Goal: Task Accomplishment & Management: Use online tool/utility

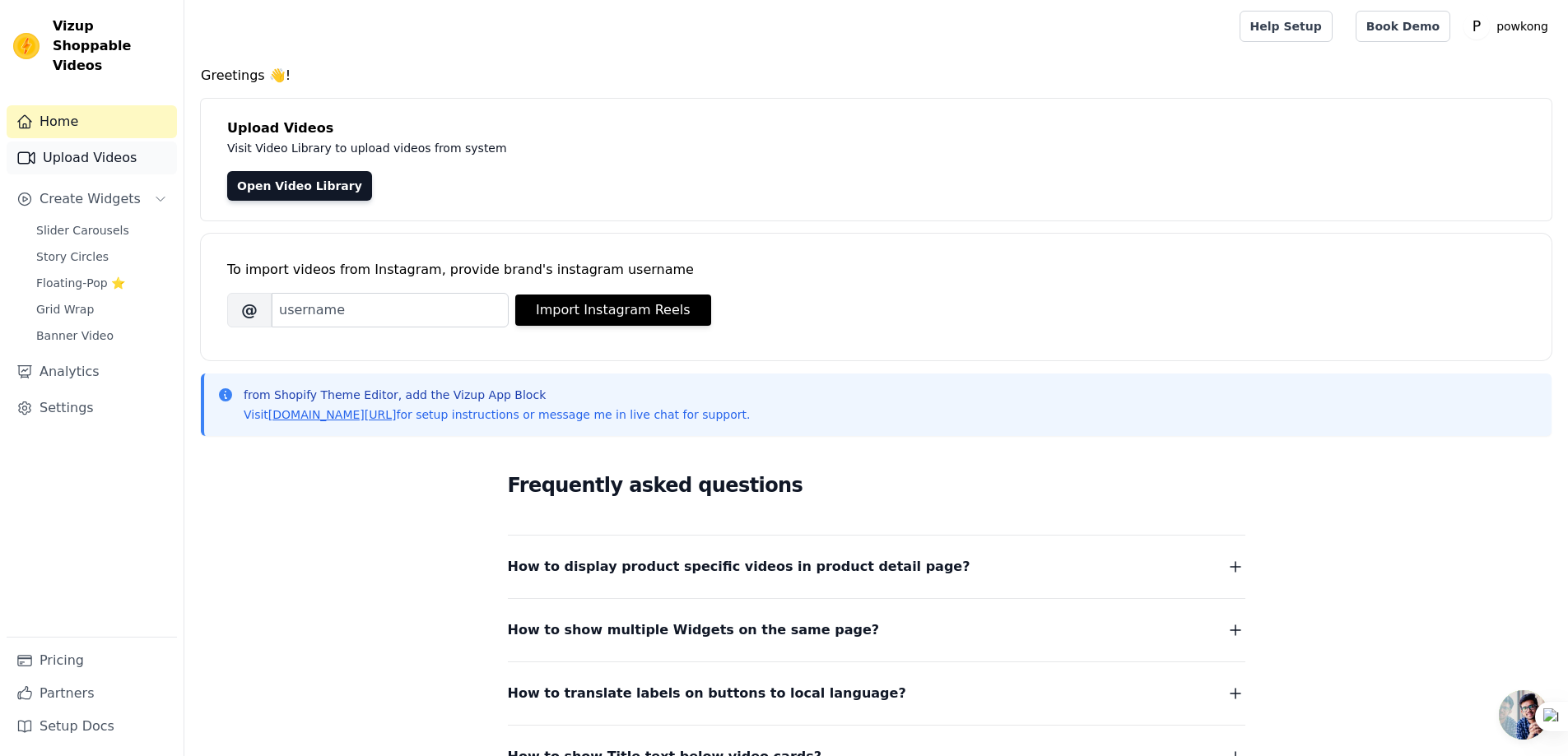
click at [99, 142] on link "Upload Videos" at bounding box center [92, 158] width 171 height 33
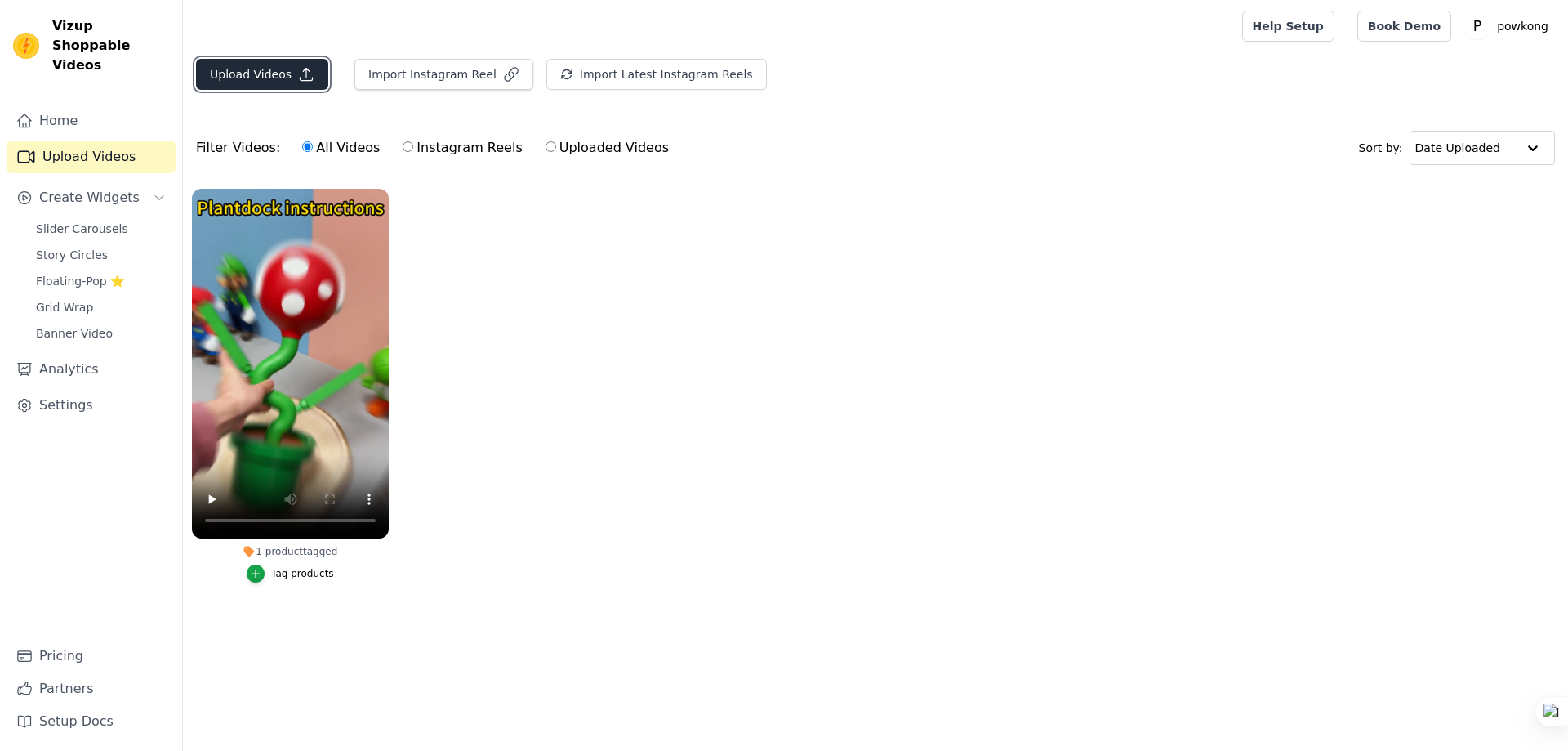
click at [266, 77] on button "Upload Videos" at bounding box center [262, 75] width 132 height 31
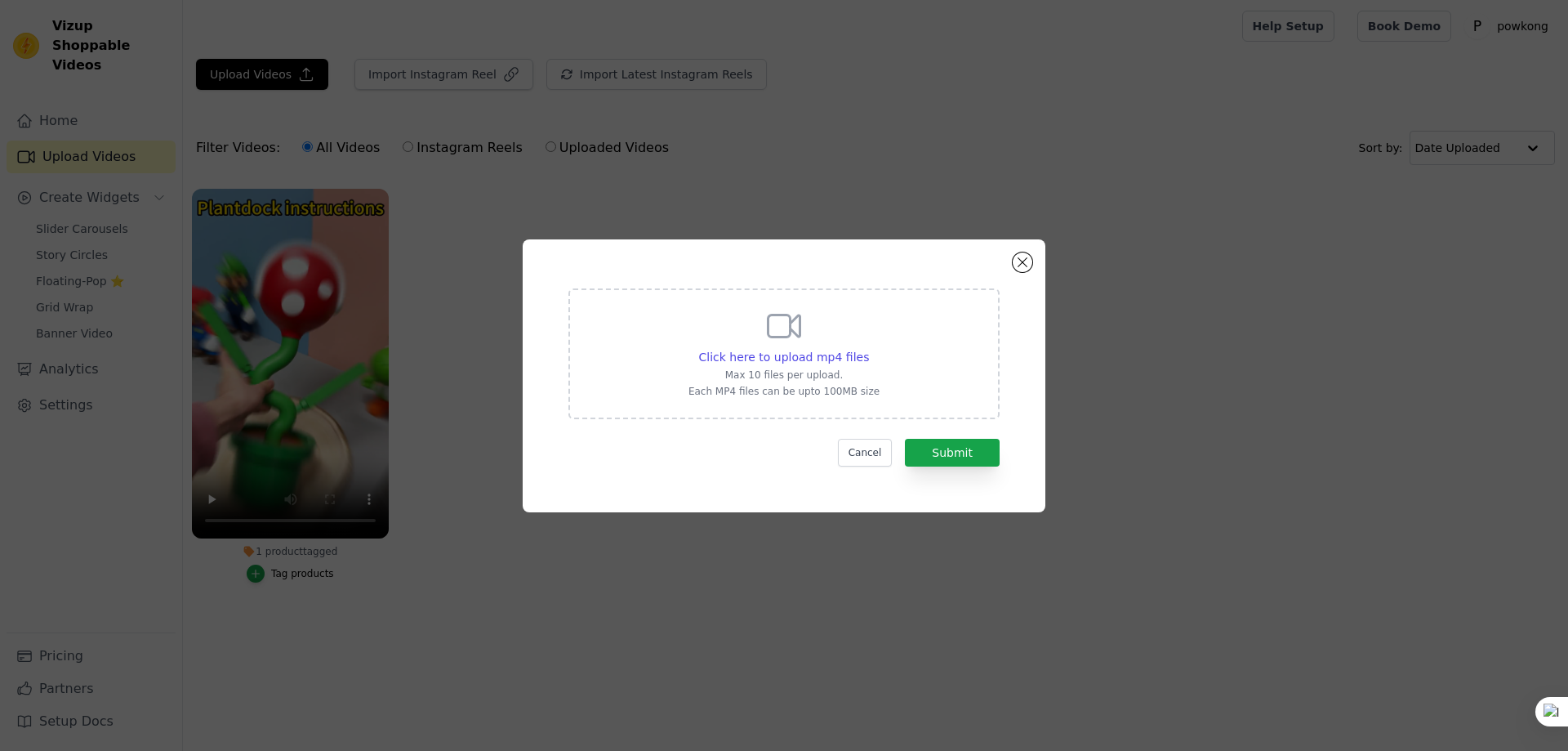
click at [789, 333] on icon at bounding box center [784, 325] width 32 height 22
click at [868, 348] on input "Click here to upload mp4 files Max 10 files per upload. Each MP4 files can be u…" at bounding box center [868, 348] width 1 height 1
type input "C:\fakepath\plantdock-4.mp4"
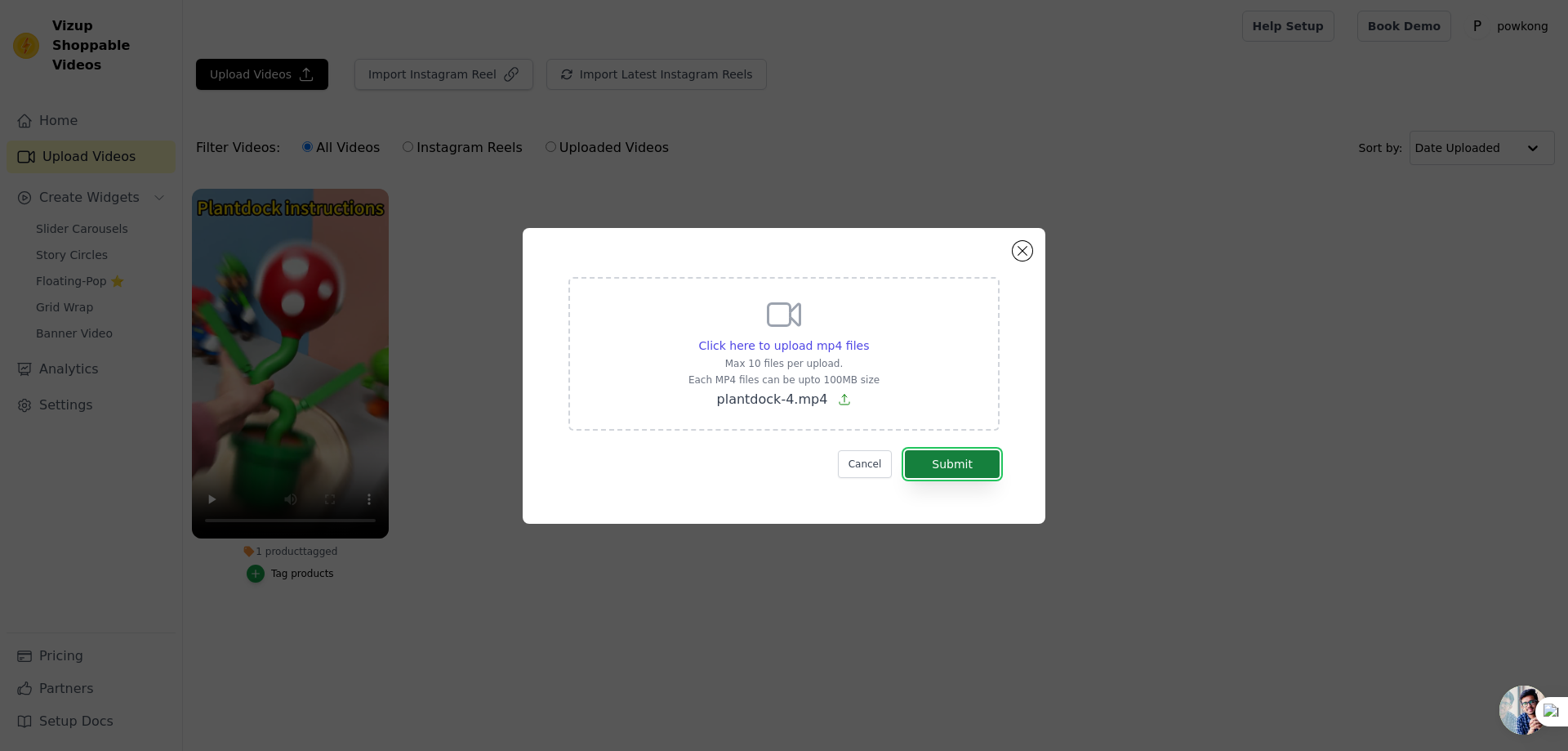
click at [951, 461] on button "Submit" at bounding box center [952, 464] width 95 height 28
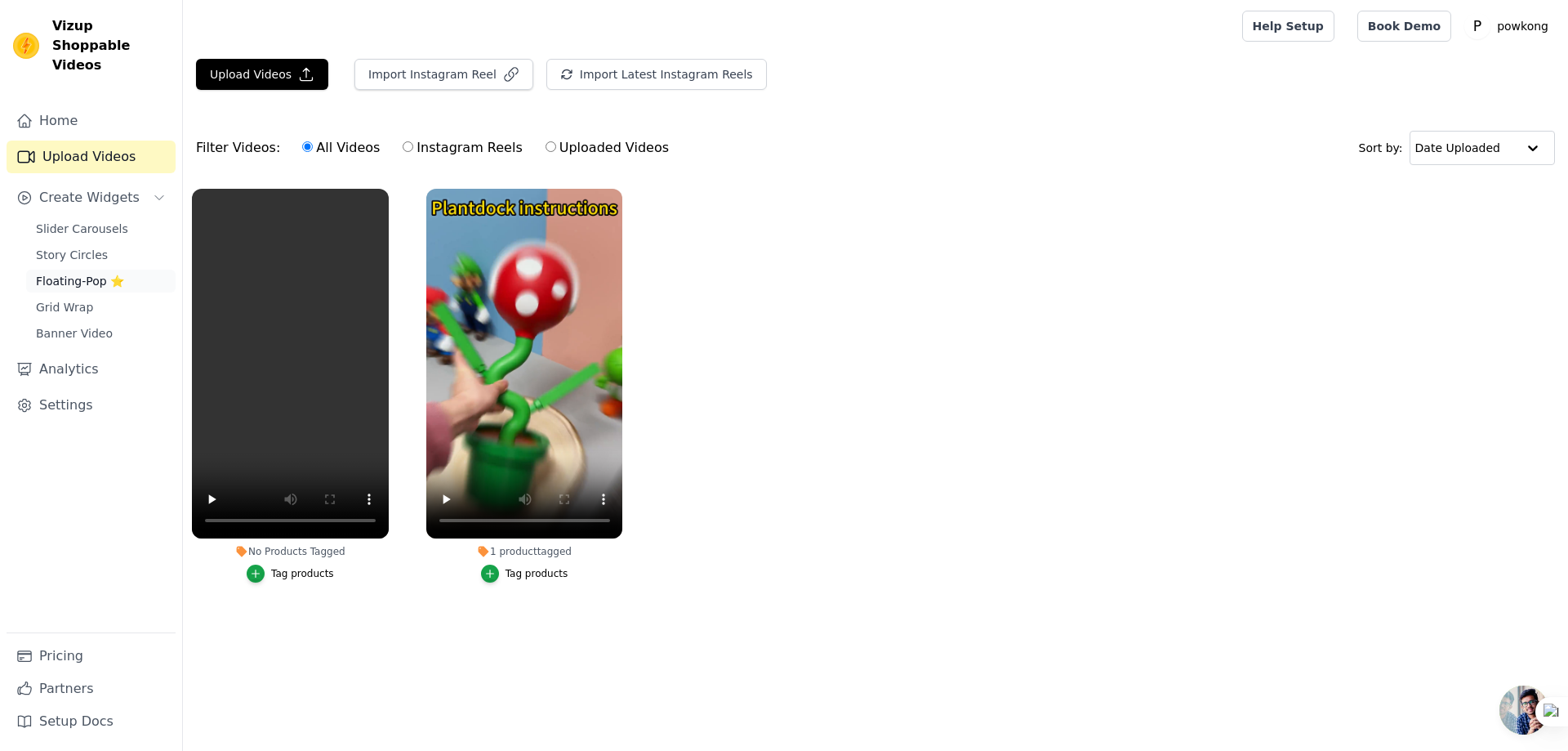
click at [76, 273] on span "Floating-Pop ⭐" at bounding box center [80, 280] width 89 height 16
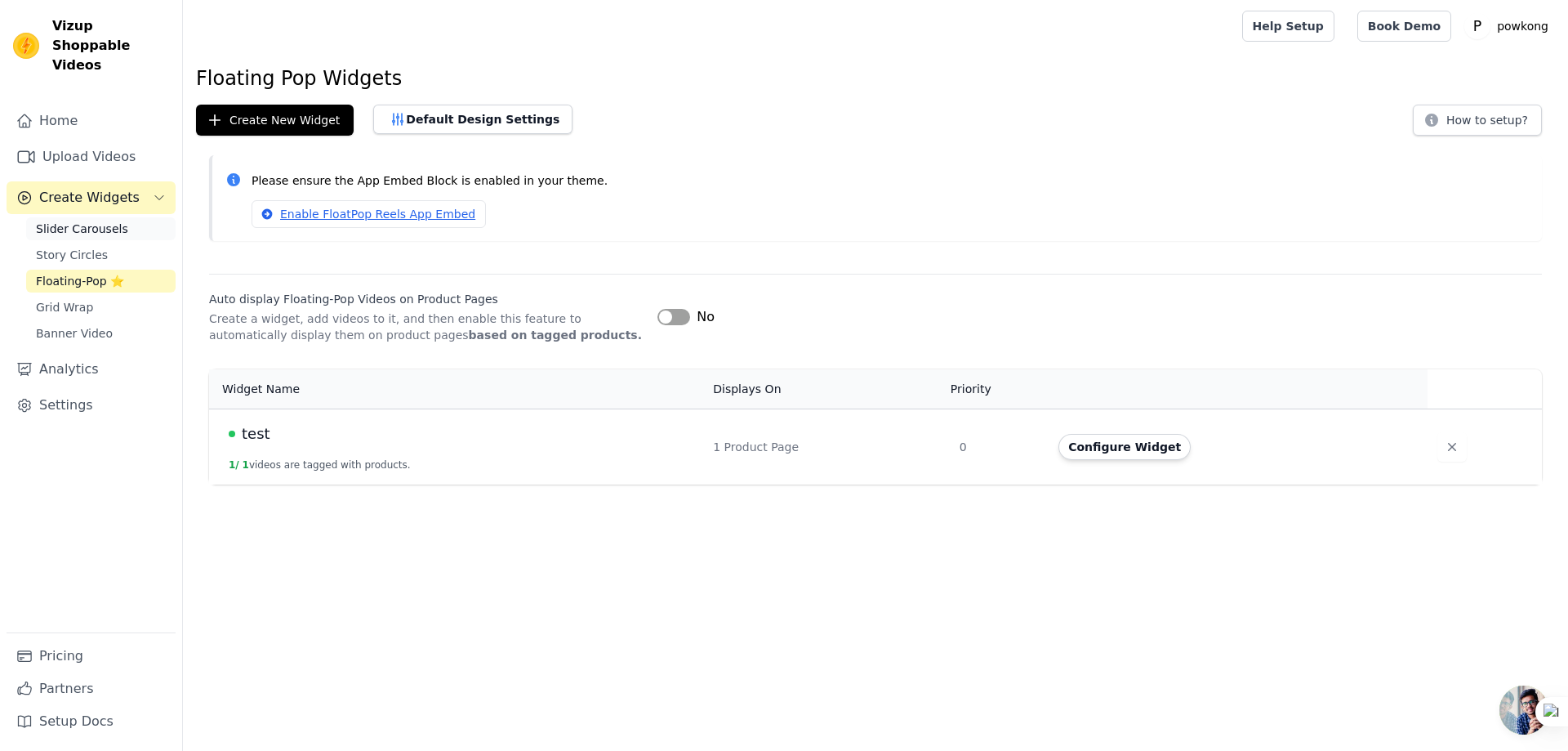
click at [97, 221] on span "Slider Carousels" at bounding box center [82, 228] width 92 height 16
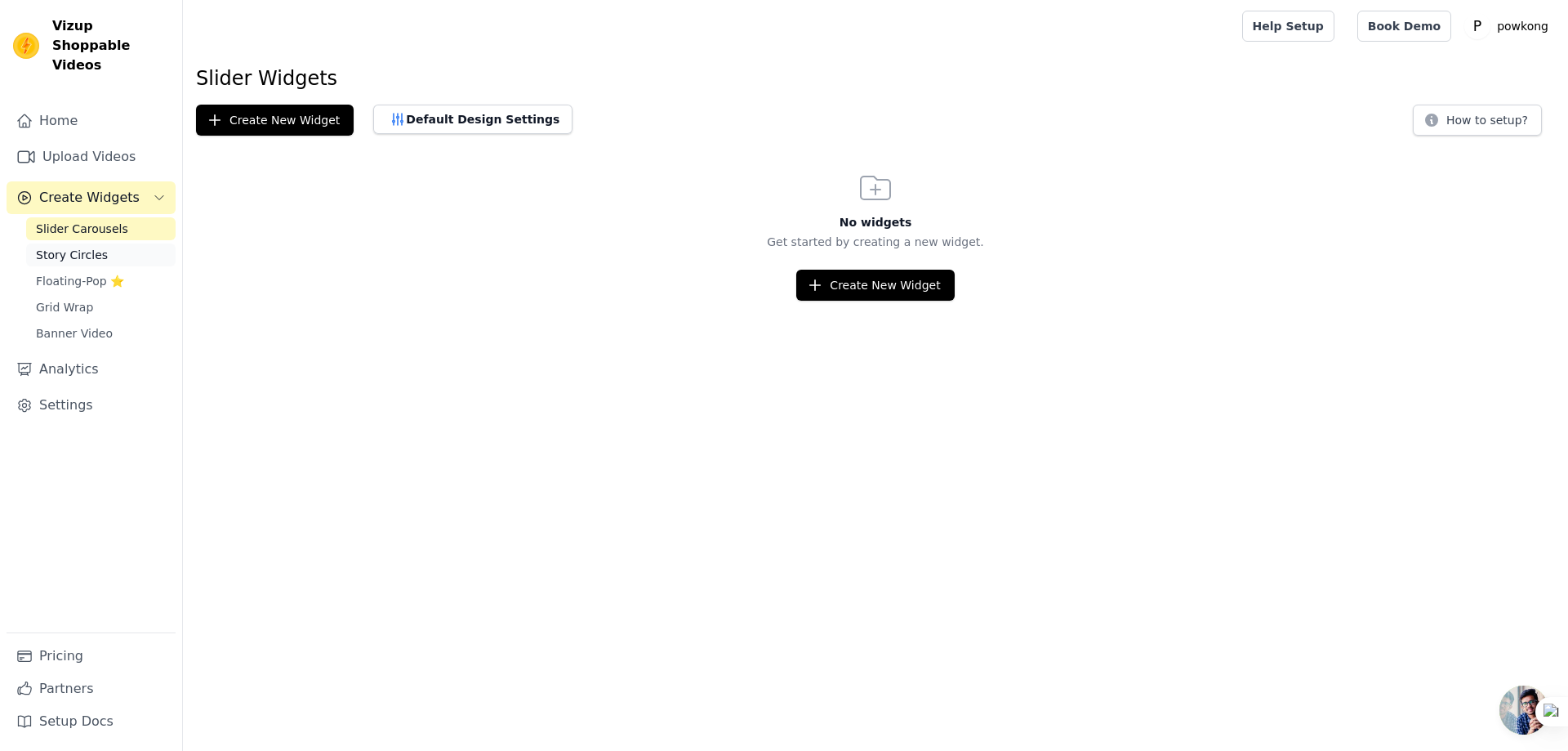
click at [91, 247] on span "Story Circles" at bounding box center [71, 254] width 72 height 16
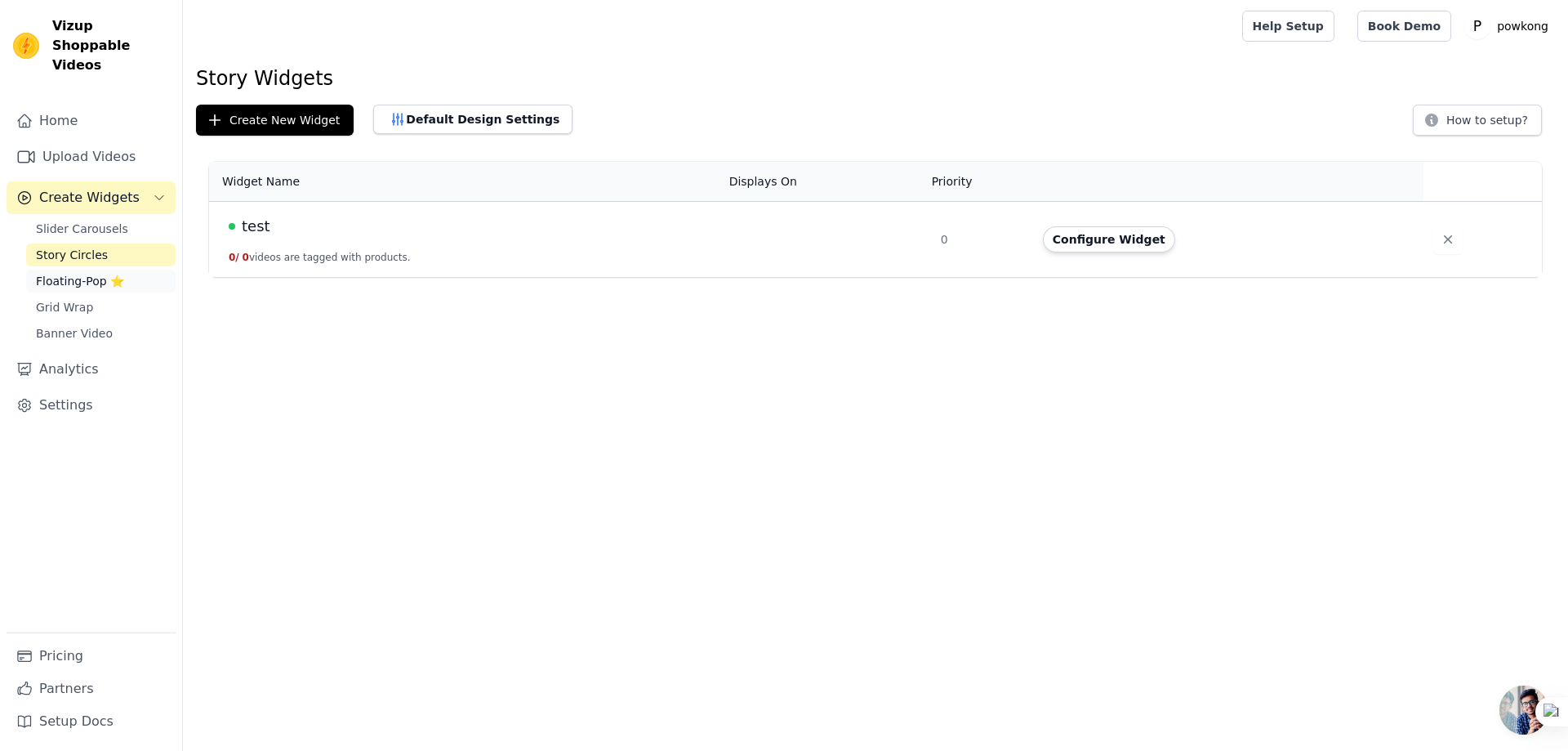
click at [85, 273] on span "Floating-Pop ⭐" at bounding box center [80, 280] width 89 height 16
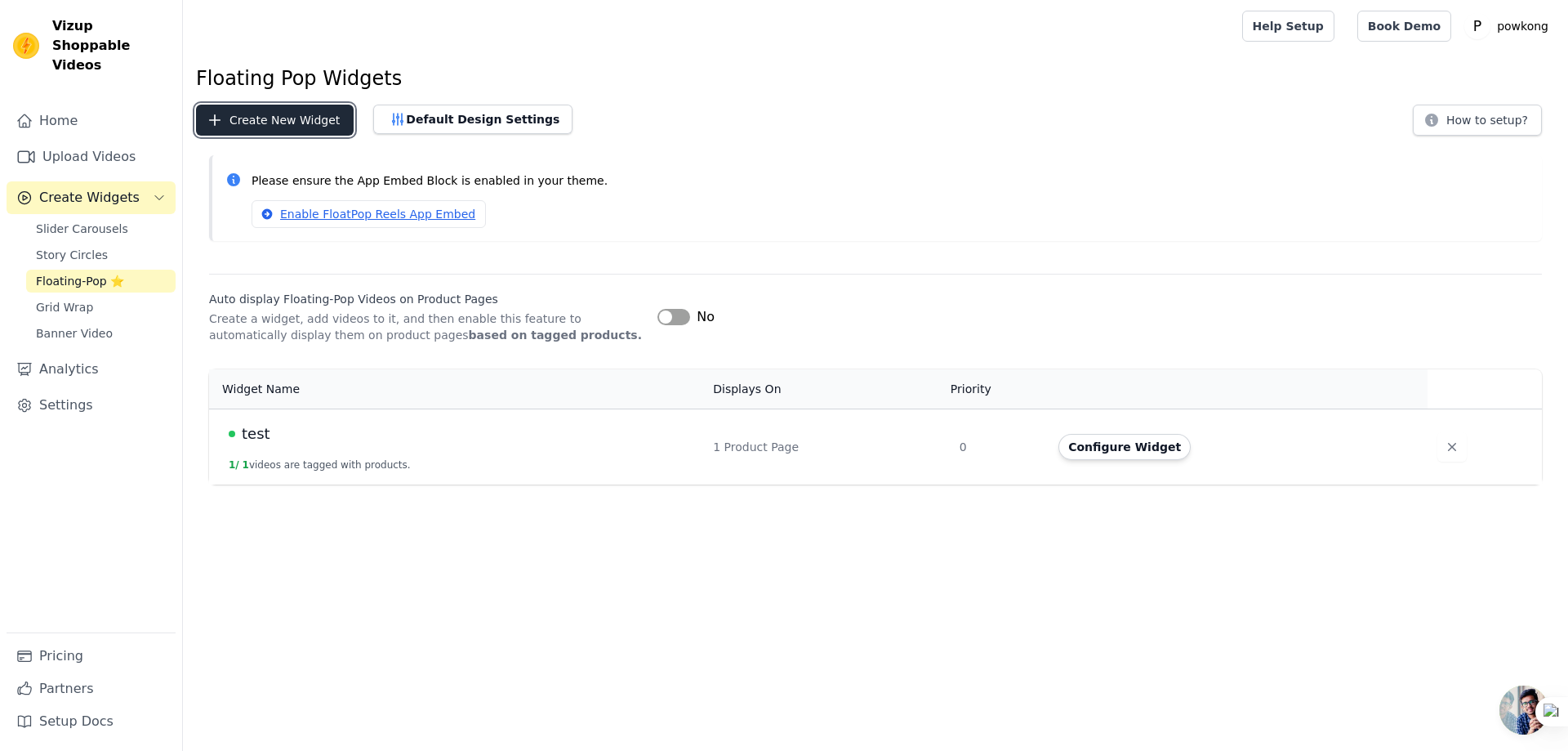
click at [299, 130] on button "Create New Widget" at bounding box center [275, 120] width 158 height 31
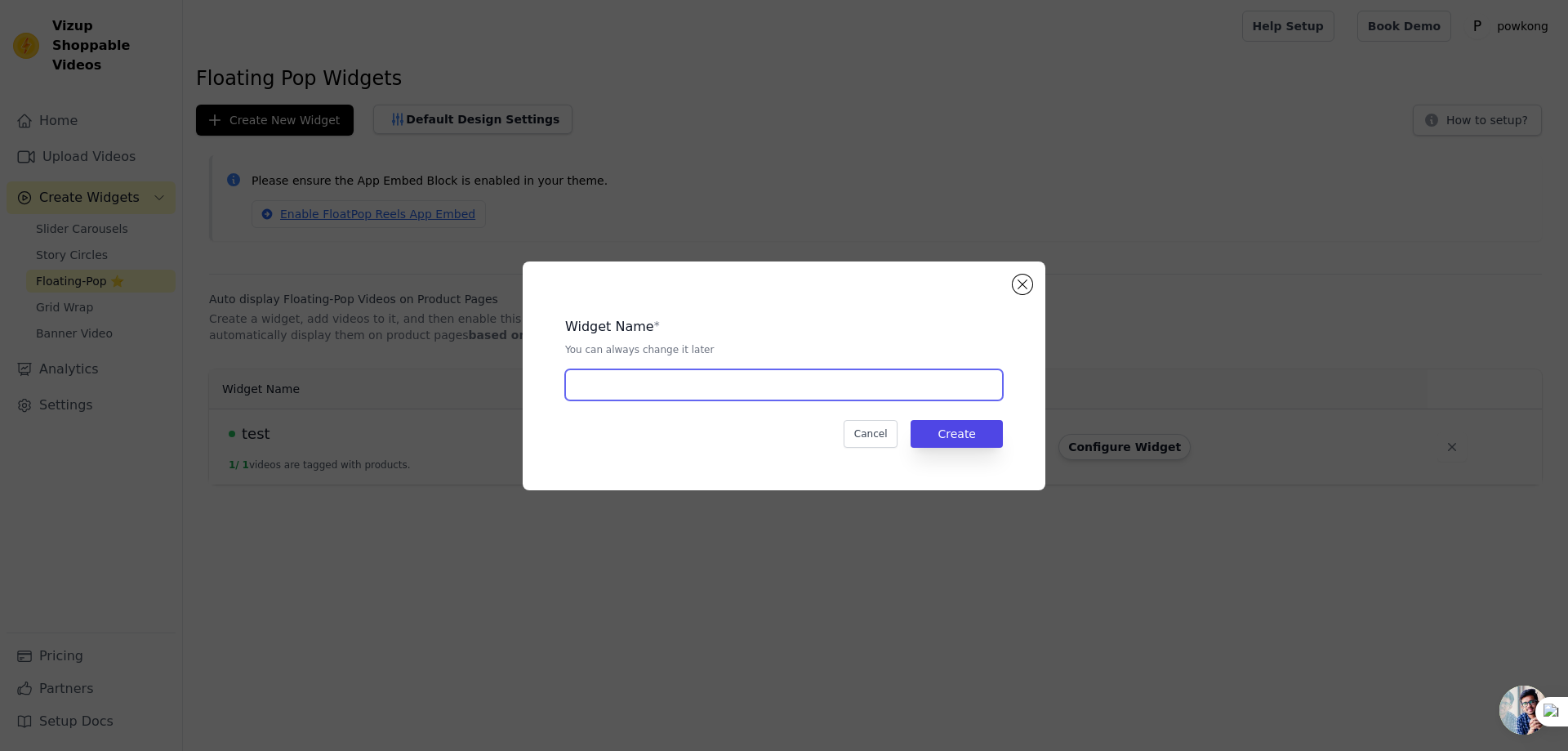
click at [676, 386] on input "text" at bounding box center [784, 385] width 437 height 31
type input "Plantdock"
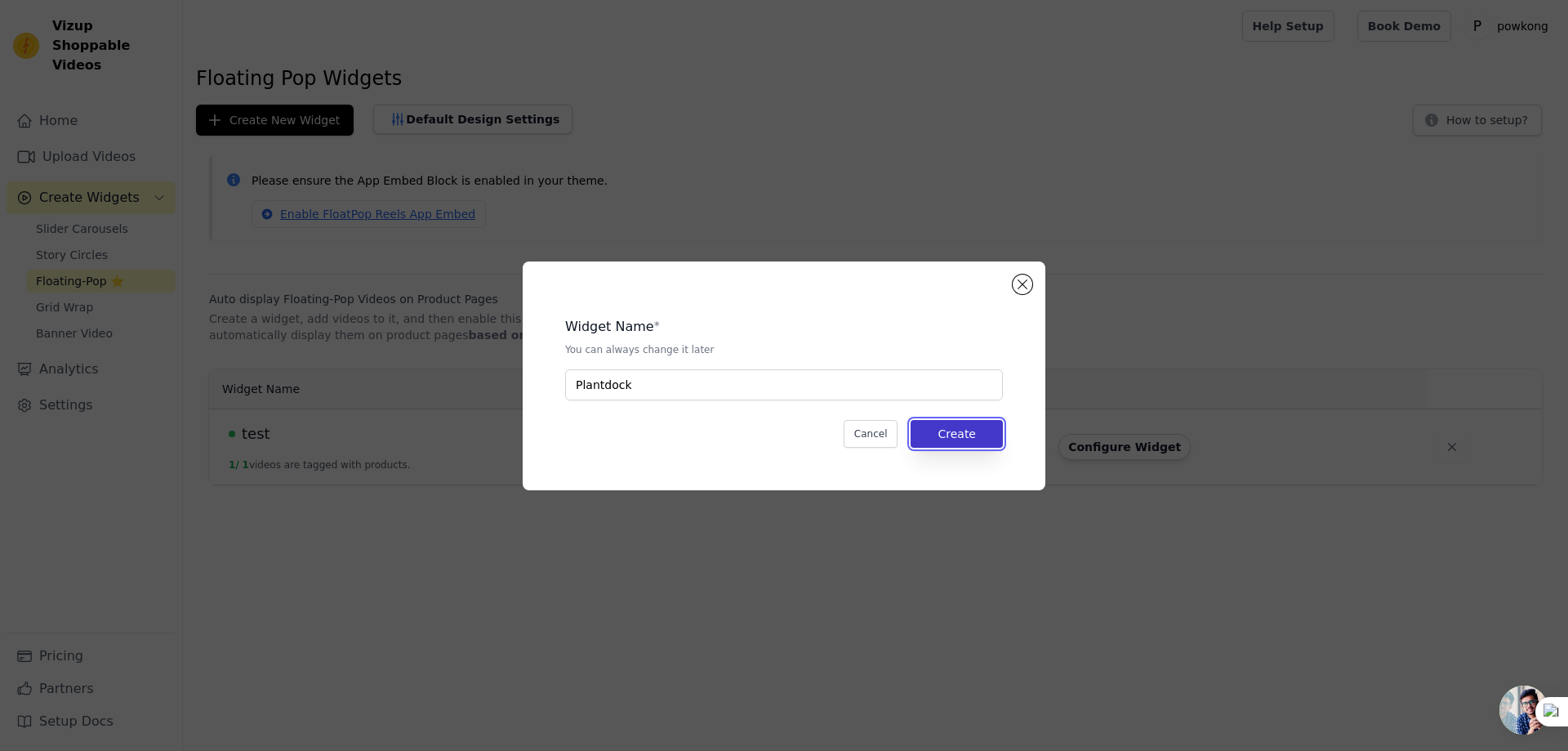
click at [962, 437] on button "Create" at bounding box center [956, 434] width 92 height 28
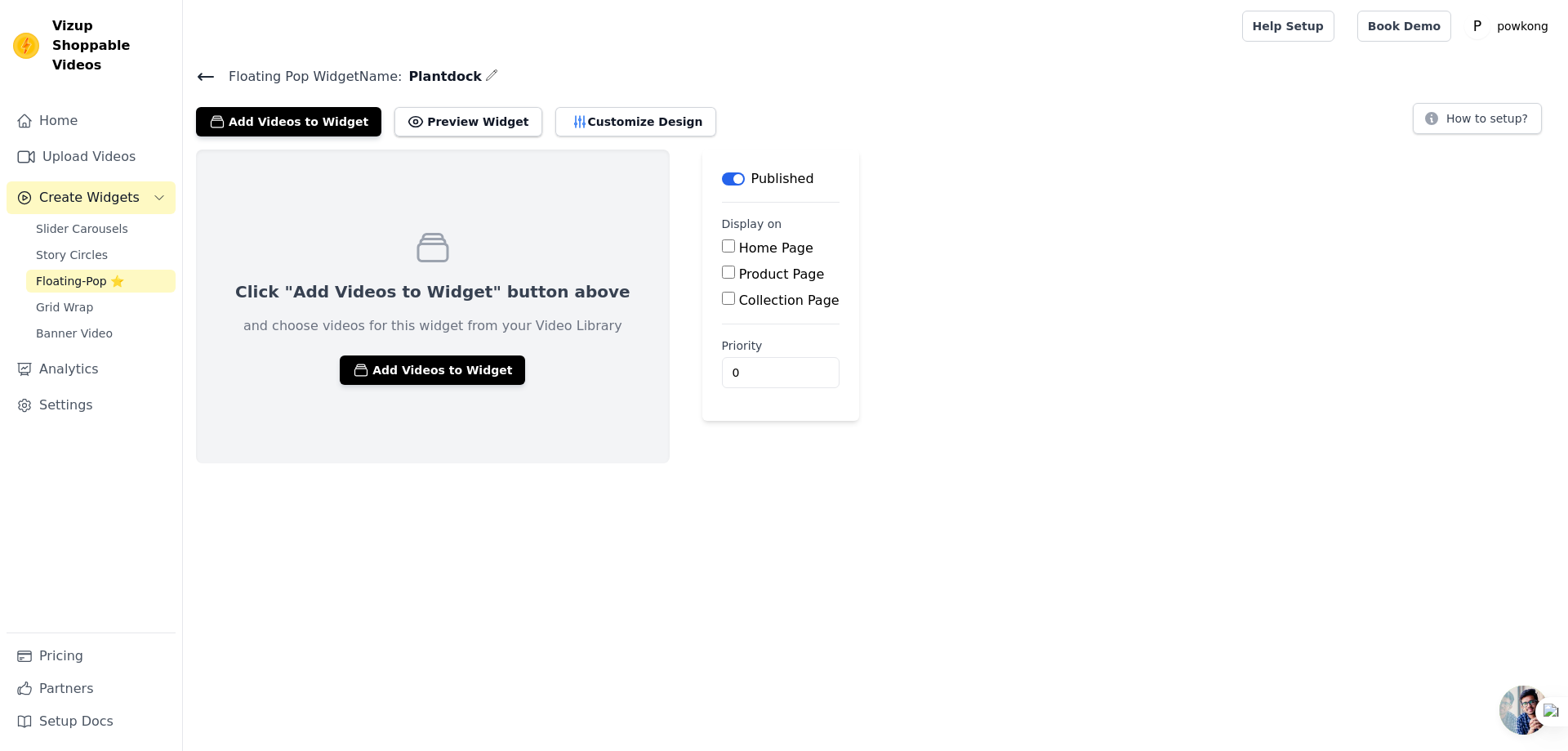
click at [722, 273] on input "Product Page" at bounding box center [728, 272] width 13 height 13
checkbox input "true"
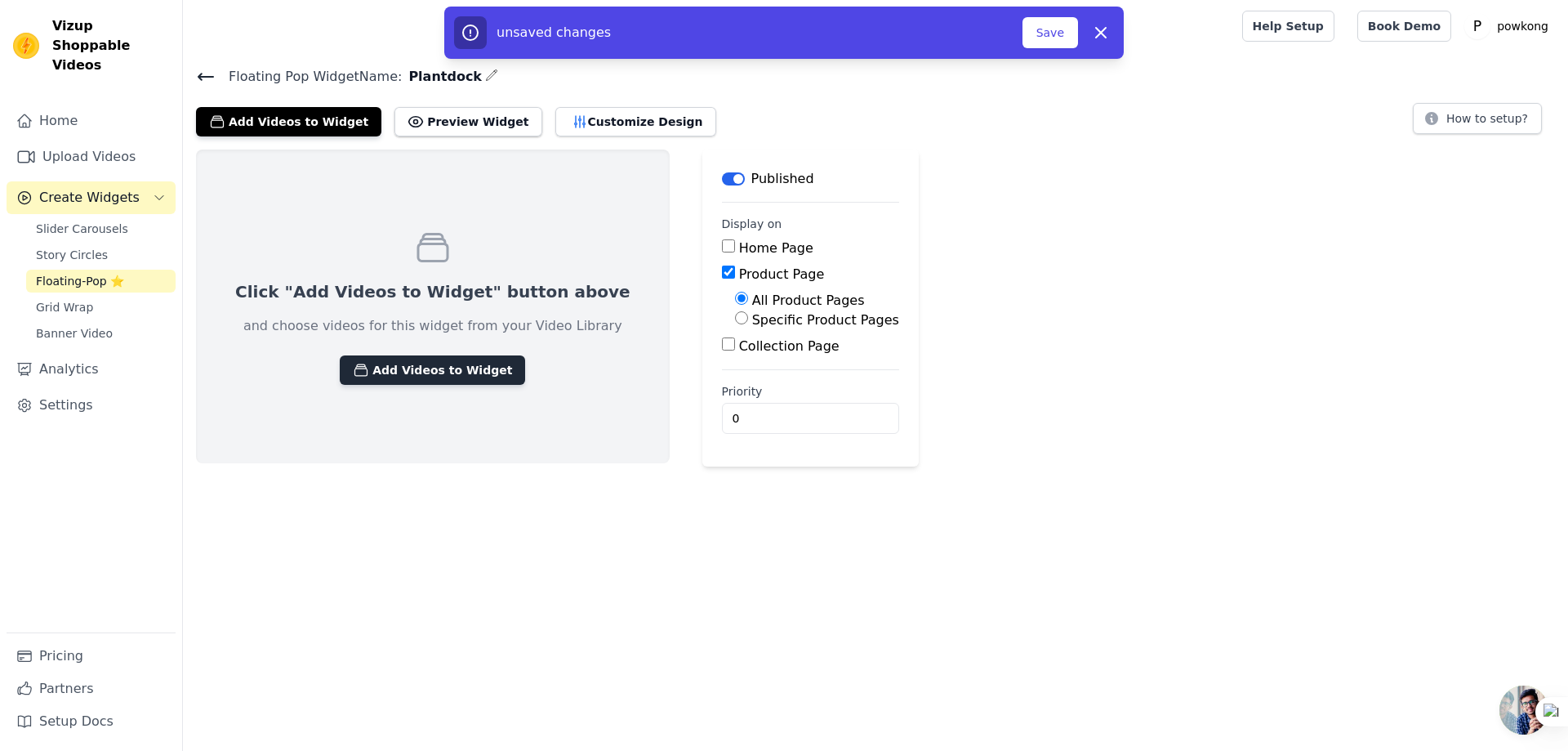
click at [436, 375] on button "Add Videos to Widget" at bounding box center [433, 370] width 186 height 30
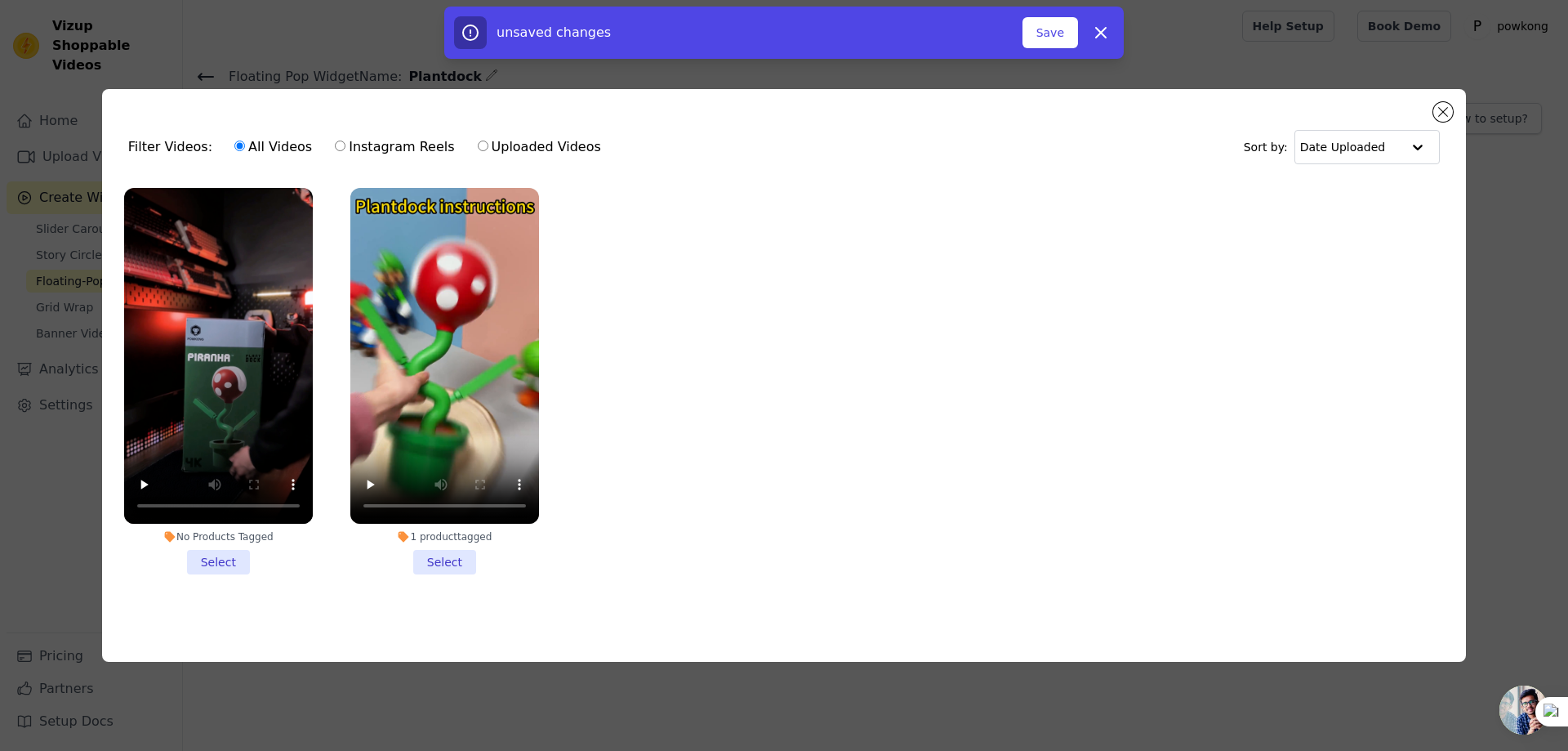
click at [220, 530] on div "No Products Tagged" at bounding box center [218, 537] width 188 height 13
click at [0, 0] on input "No Products Tagged Select" at bounding box center [0, 0] width 0 height 0
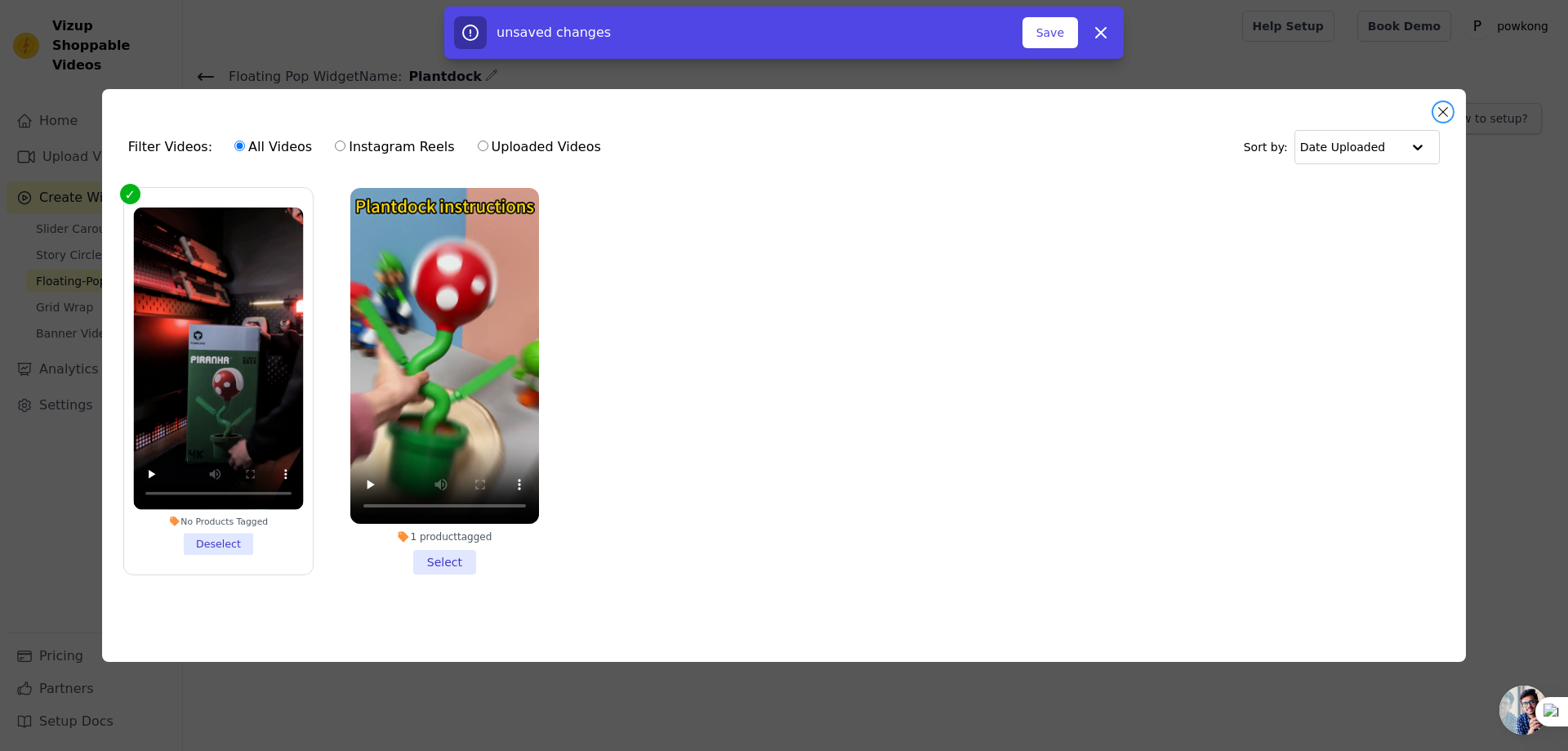
click at [1441, 113] on button "Close modal" at bounding box center [1443, 112] width 20 height 20
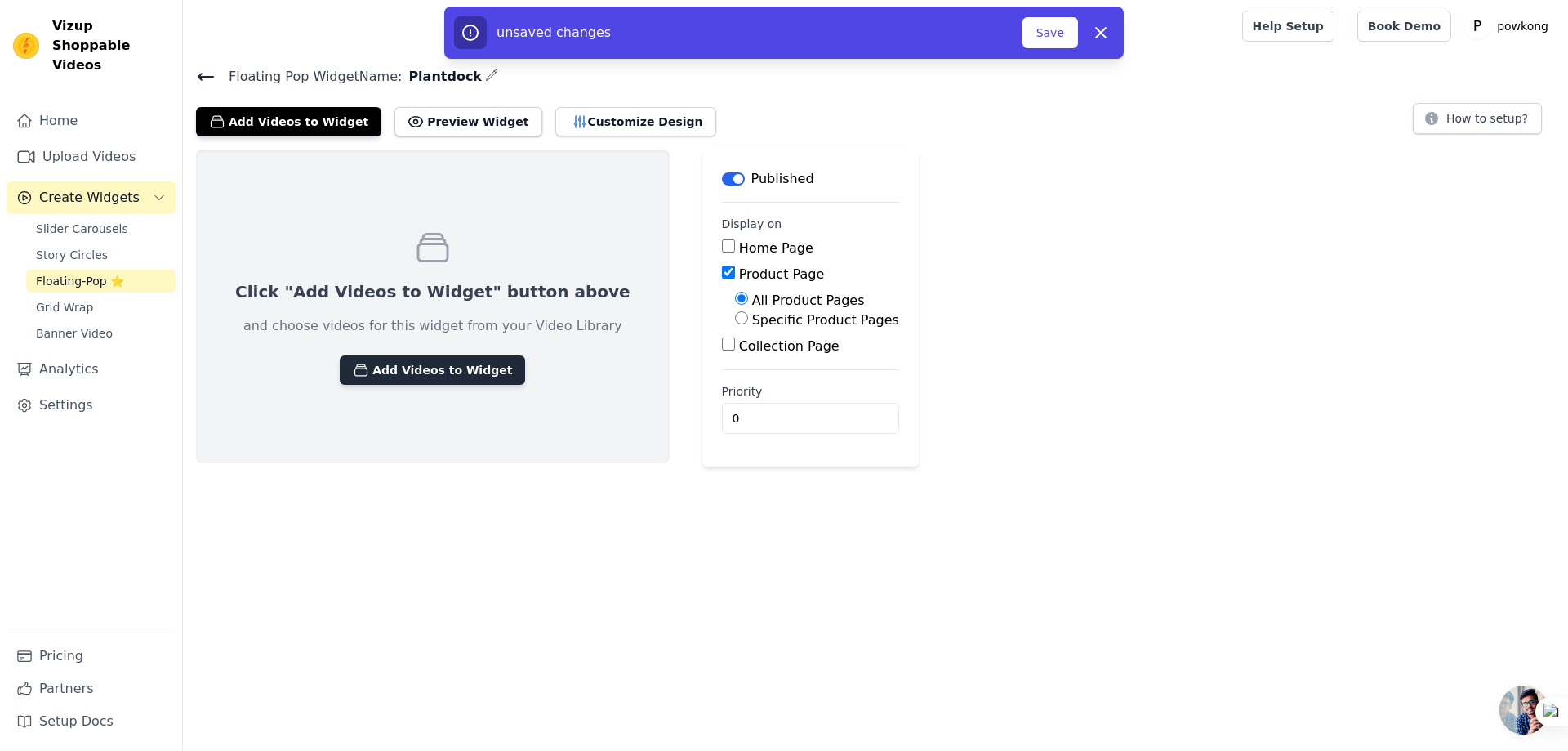
click at [417, 372] on button "Add Videos to Widget" at bounding box center [433, 370] width 186 height 30
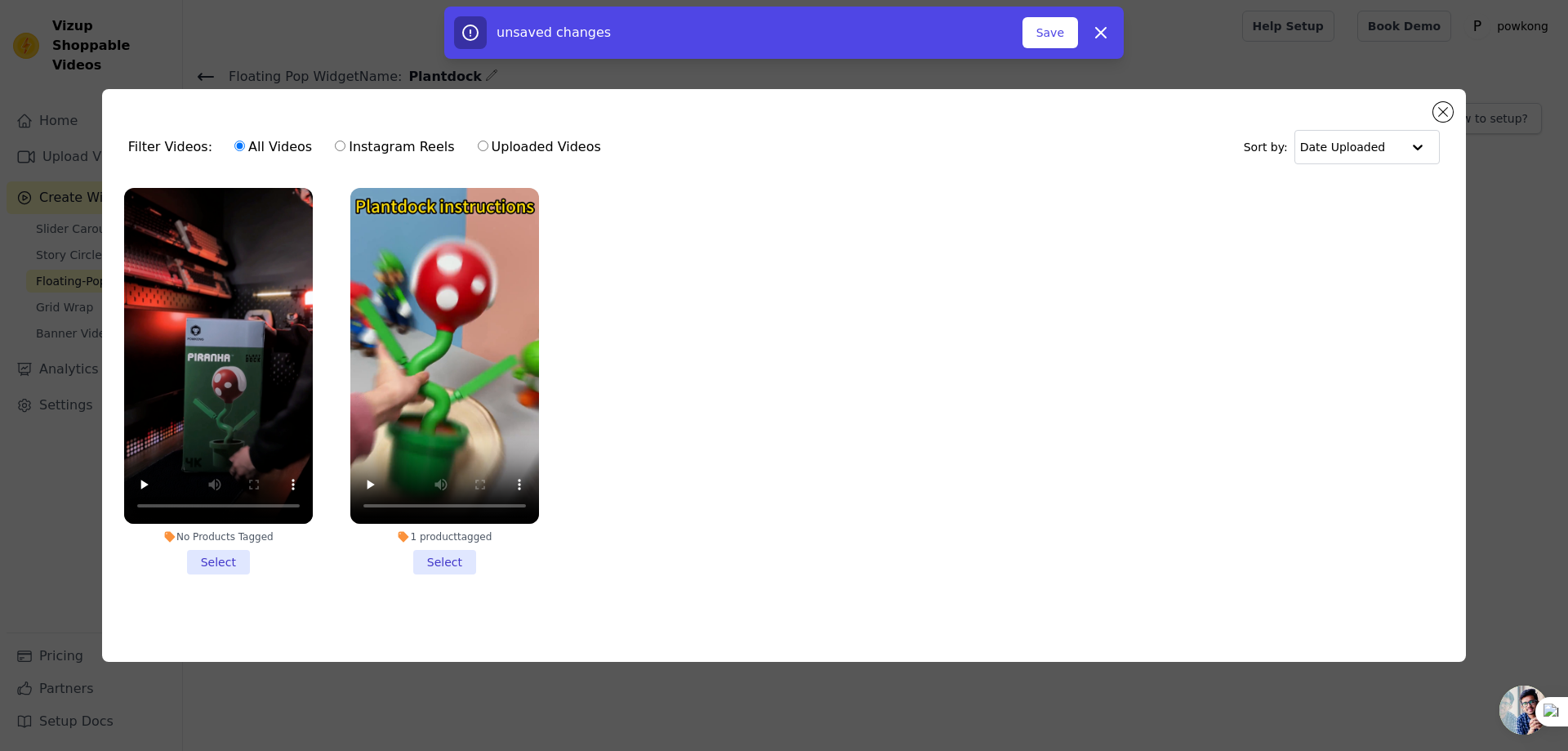
click at [215, 562] on li "No Products Tagged Select" at bounding box center [218, 380] width 188 height 386
click at [0, 0] on input "No Products Tagged Select" at bounding box center [0, 0] width 0 height 0
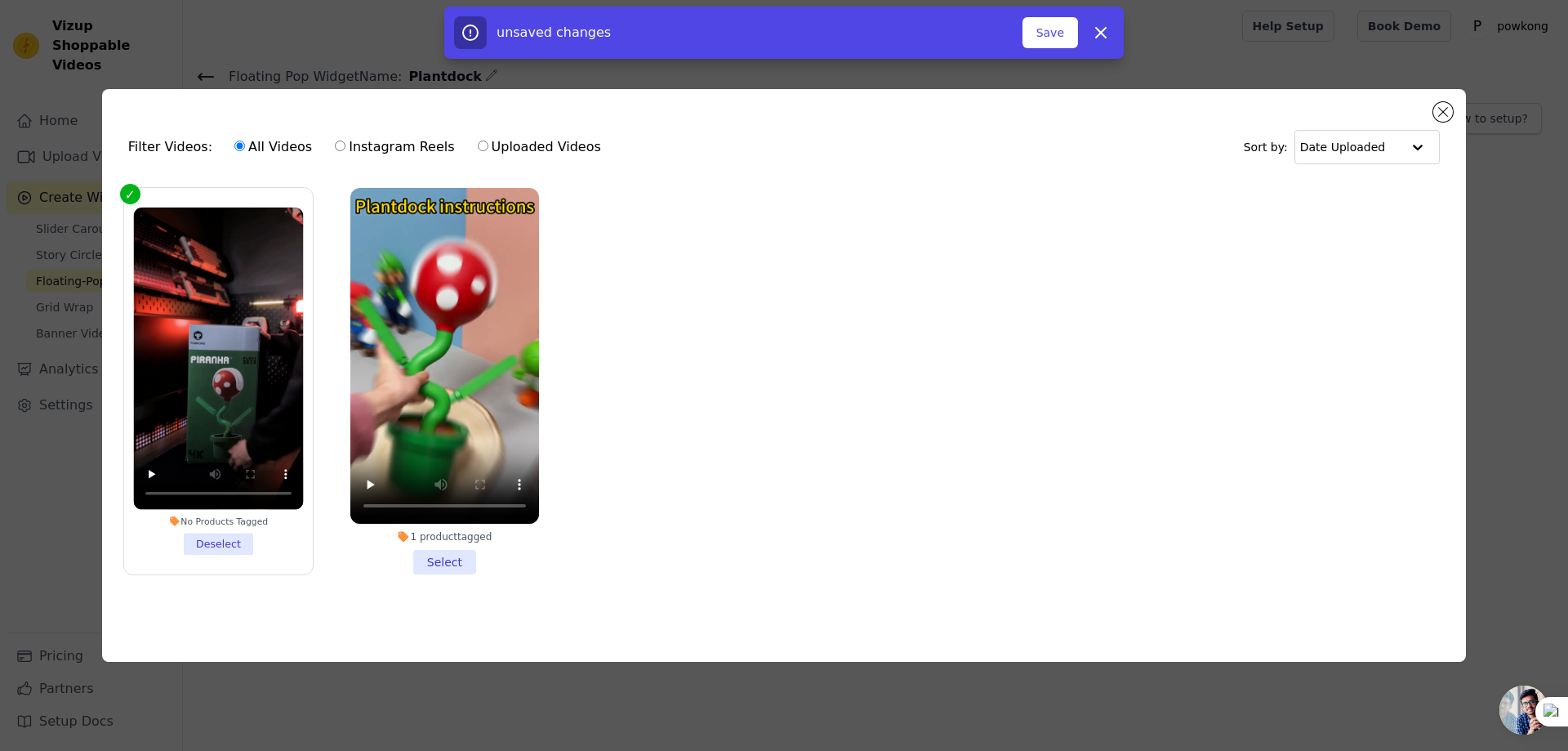
click at [206, 543] on li "No Products Tagged Deselect" at bounding box center [218, 381] width 170 height 347
click at [0, 0] on input "No Products Tagged Deselect" at bounding box center [0, 0] width 0 height 0
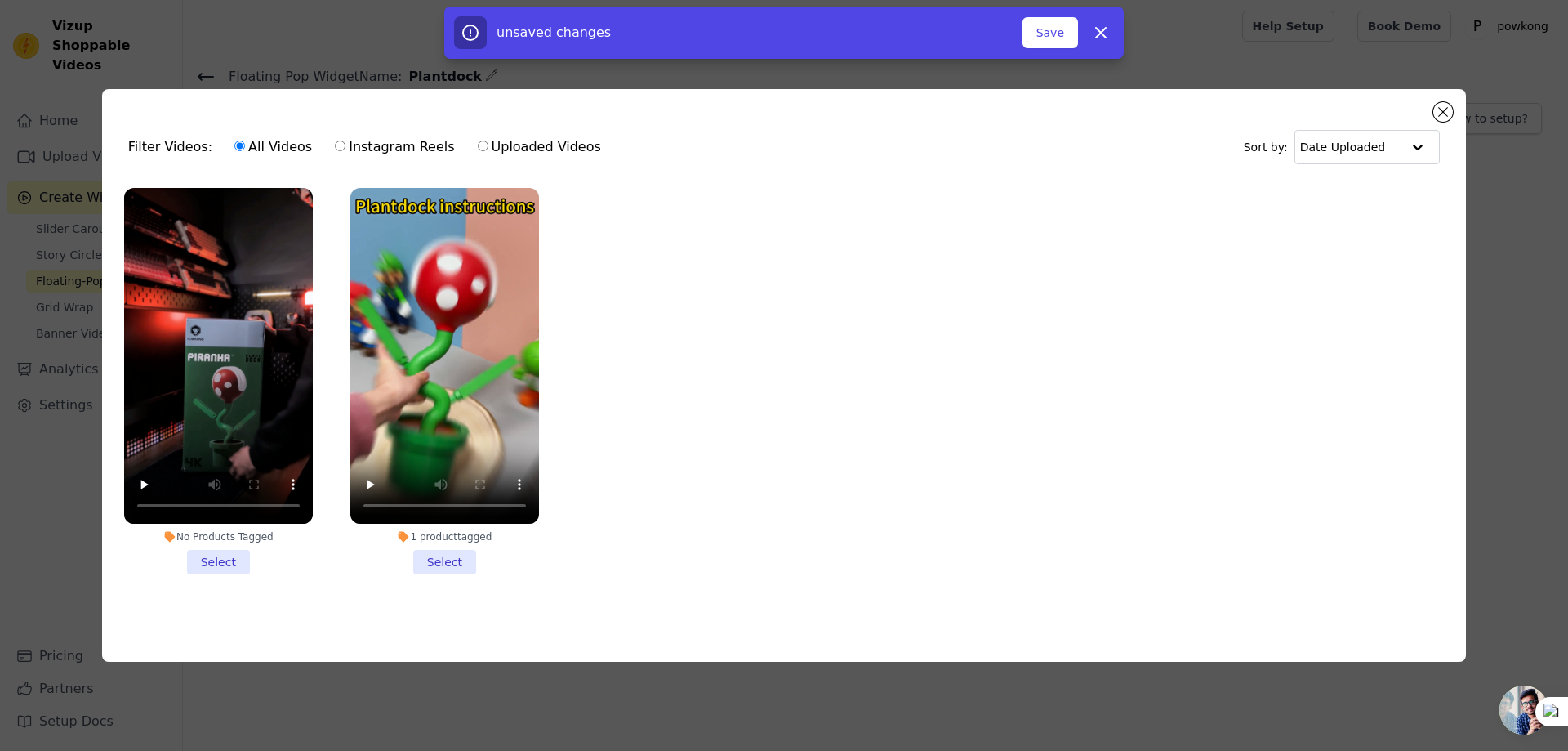
click at [208, 557] on li "No Products Tagged Select" at bounding box center [218, 380] width 188 height 386
click at [0, 0] on input "No Products Tagged Select" at bounding box center [0, 0] width 0 height 0
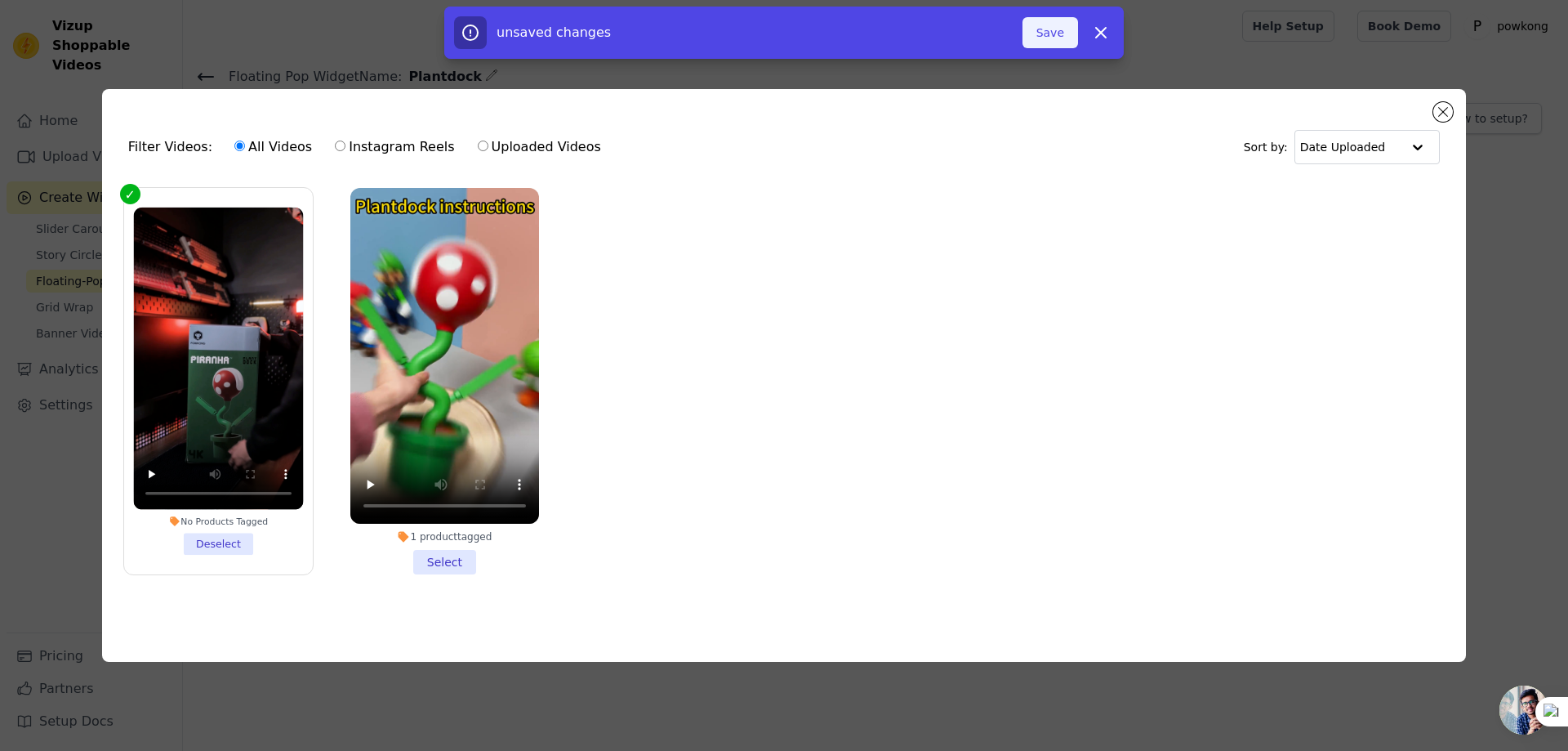
click at [1046, 35] on button "Save" at bounding box center [1050, 33] width 56 height 31
click at [1015, 30] on button "Add To Widget" at bounding box center [1023, 33] width 109 height 31
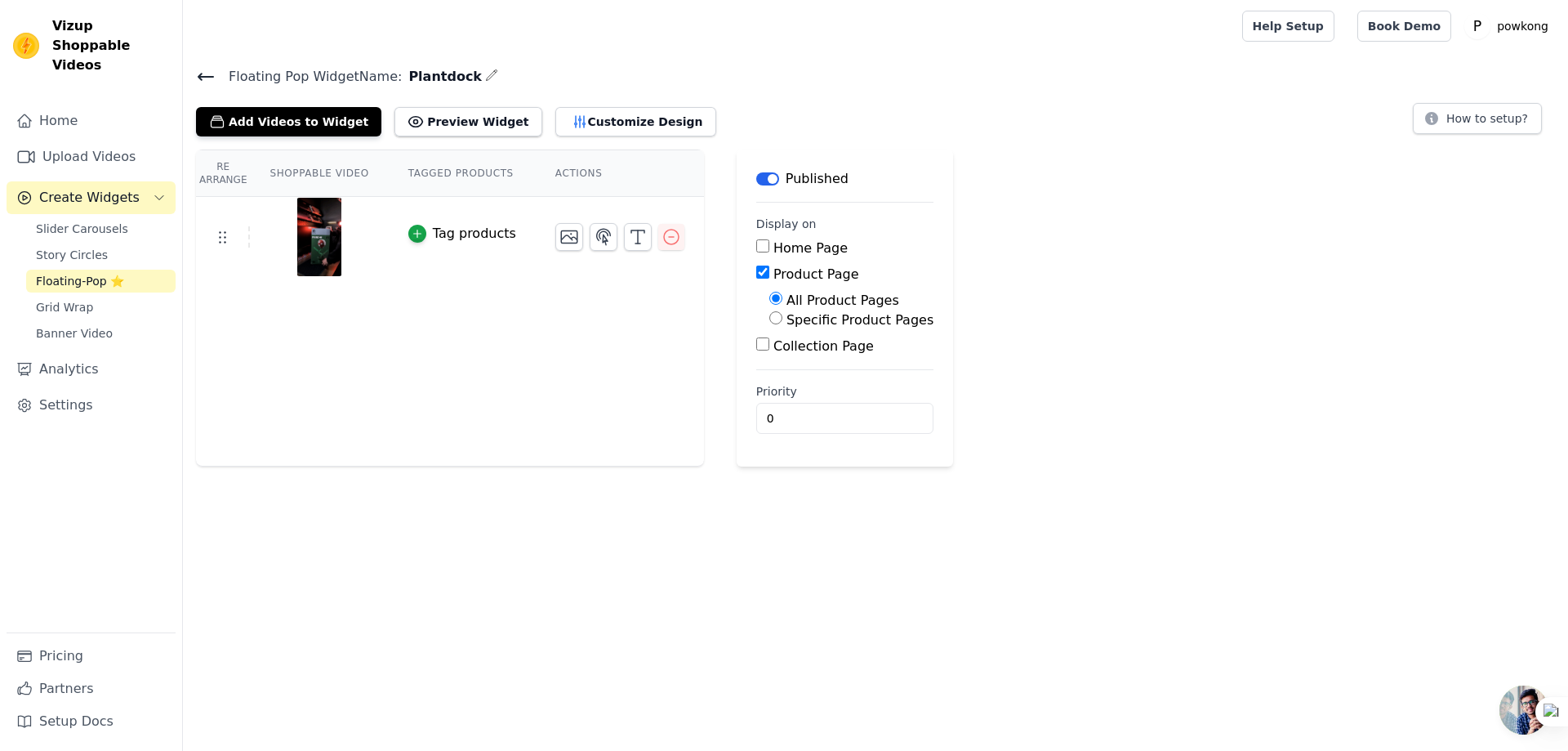
click at [774, 320] on input "Specific Product Pages" at bounding box center [776, 318] width 13 height 13
radio input "true"
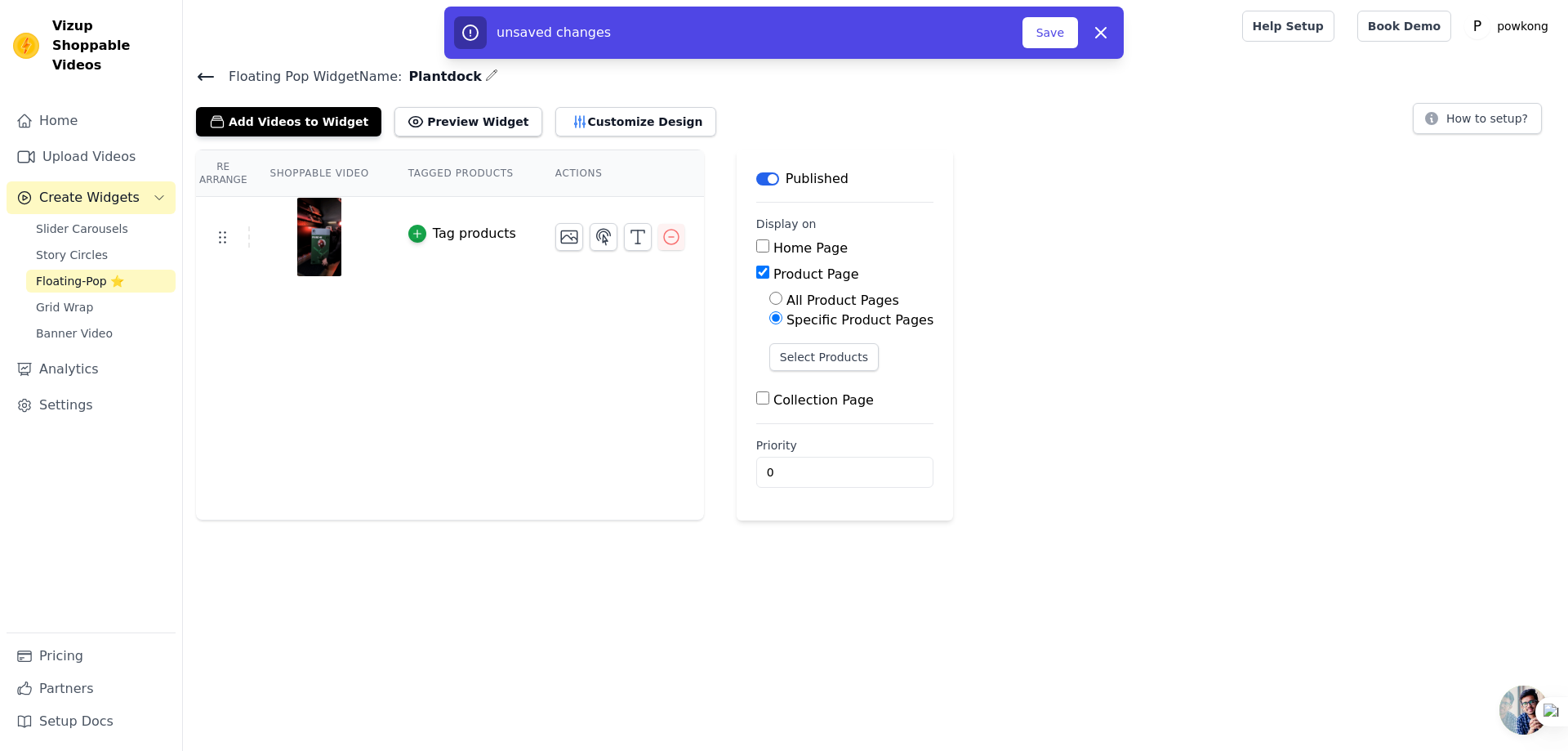
click at [1075, 323] on div "Re Arrange Shoppable Video Tagged Products Actions Tag products Save Videos In …" at bounding box center [876, 334] width 1385 height 371
click at [1047, 34] on button "Save" at bounding box center [1050, 33] width 56 height 31
click at [1054, 35] on button "Save" at bounding box center [1050, 33] width 56 height 31
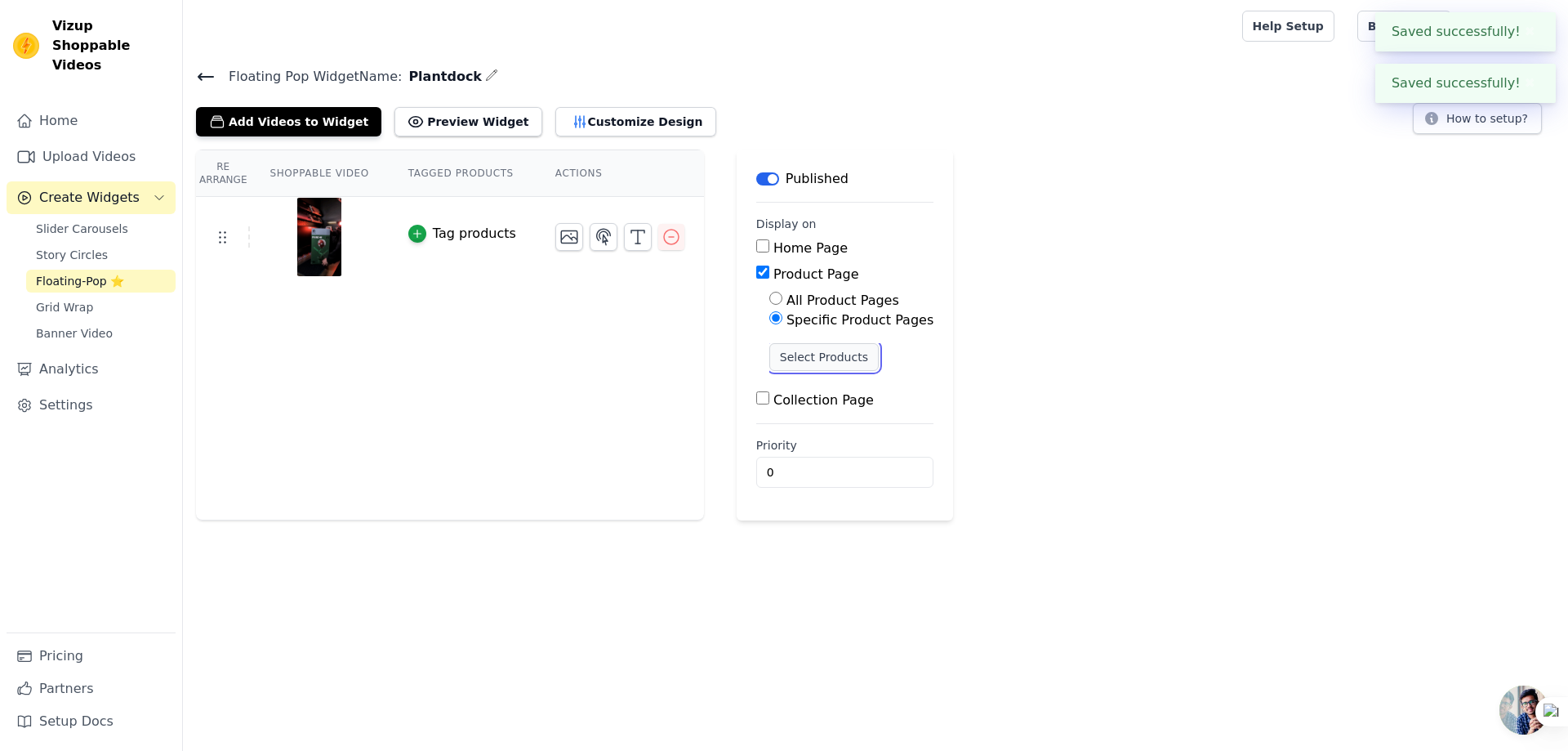
click at [826, 353] on button "Select Products" at bounding box center [824, 357] width 109 height 28
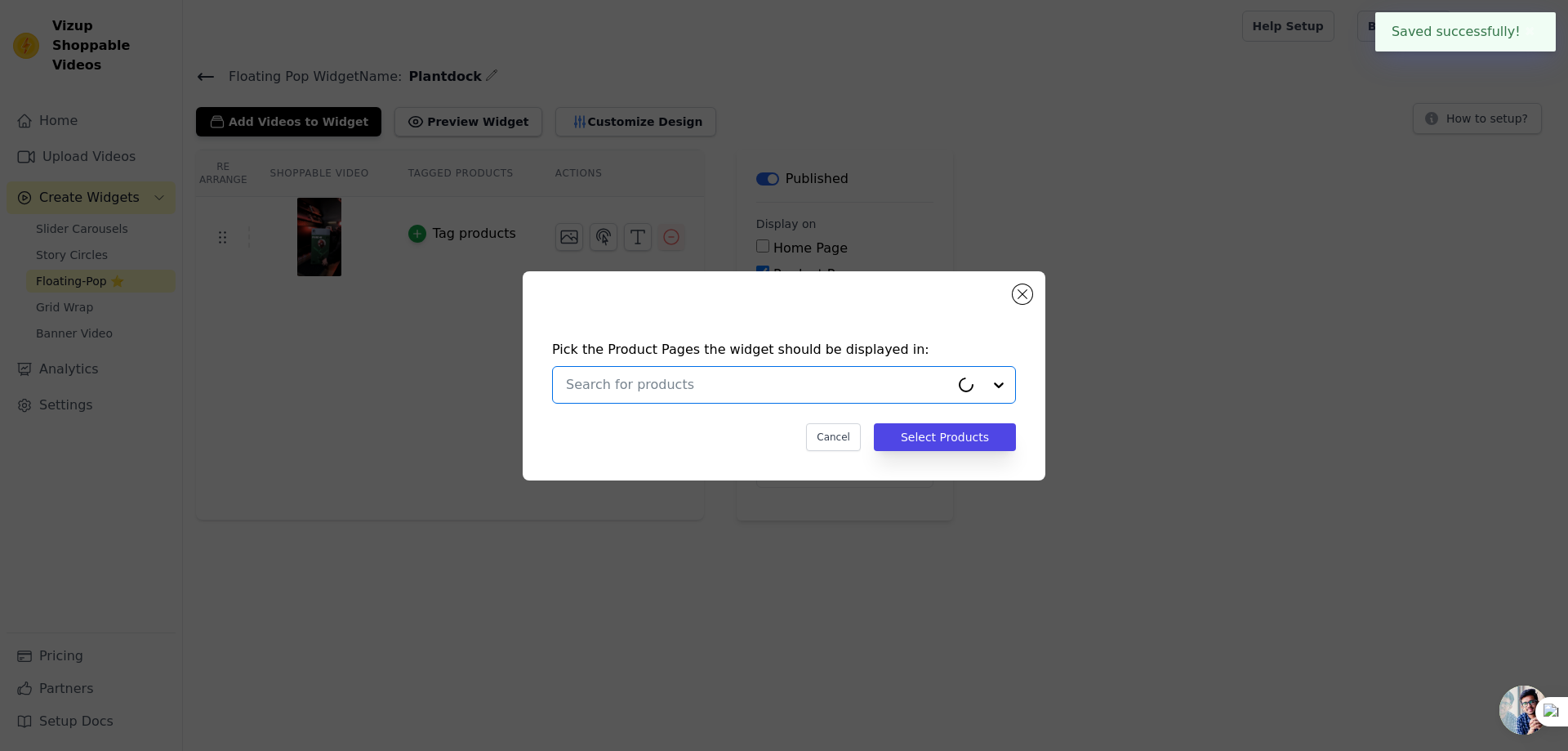
click at [705, 379] on input "text" at bounding box center [758, 385] width 384 height 20
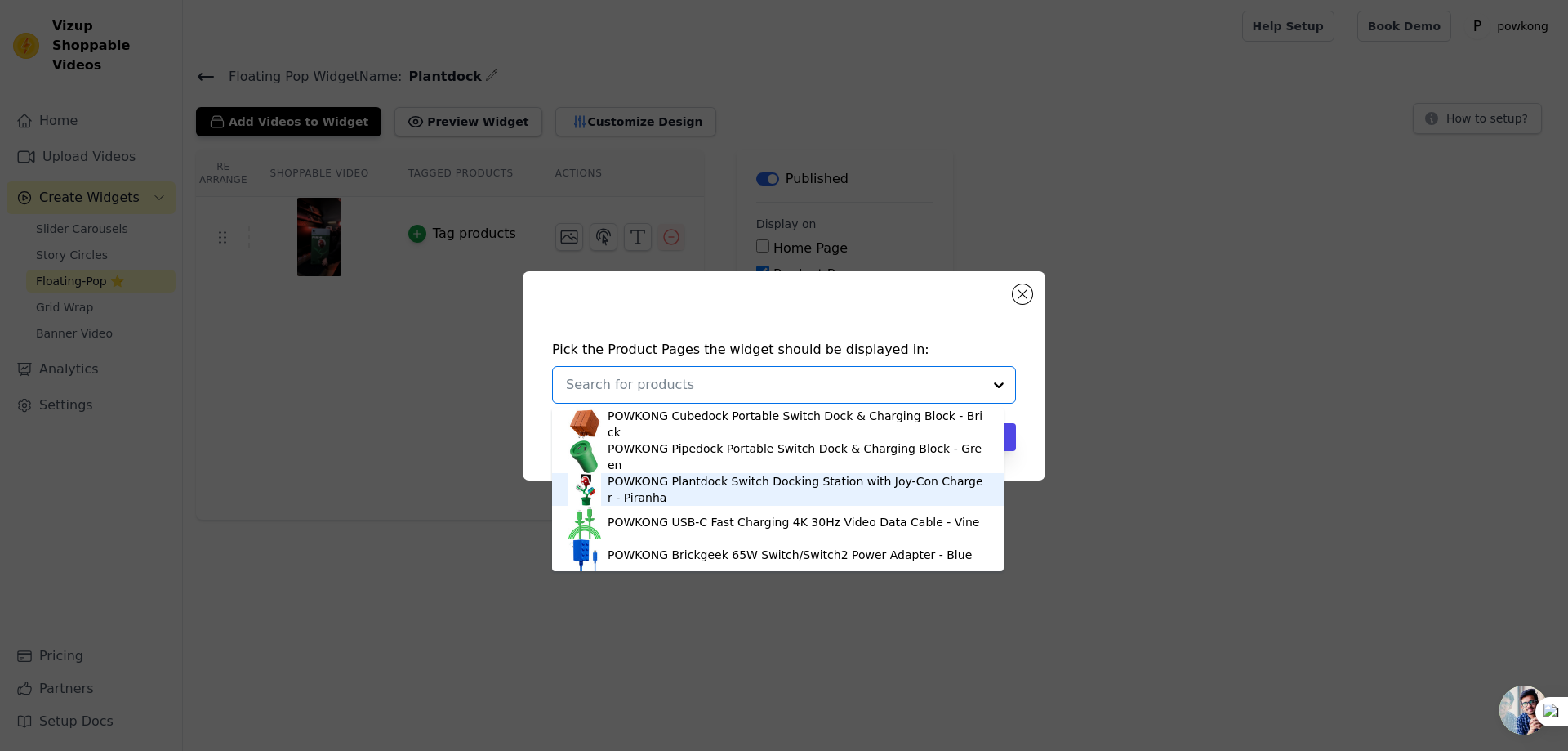
click at [679, 486] on div "POWKONG Plantdock Switch Docking Station with Joy-Con Charger - Piranha" at bounding box center [797, 490] width 380 height 33
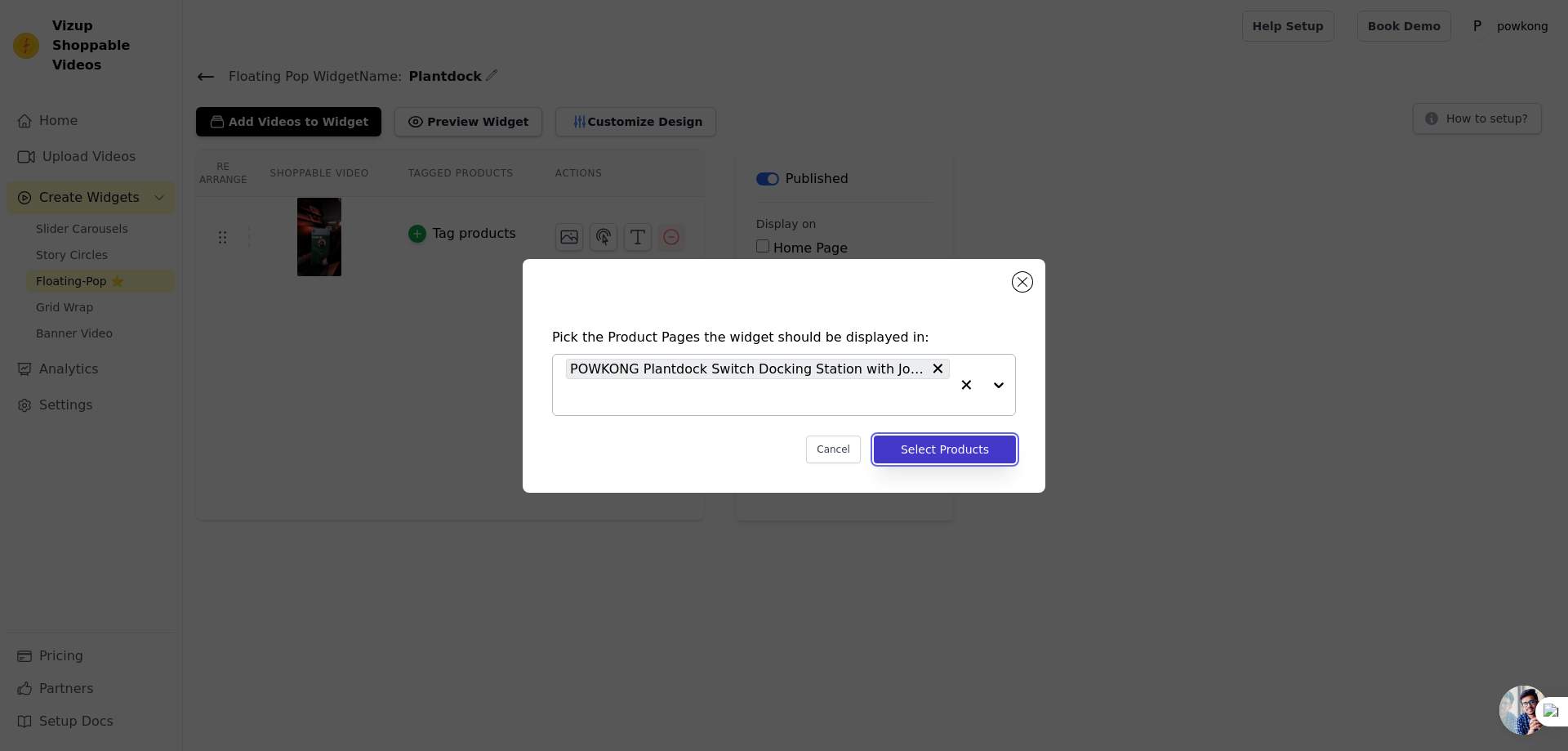
click at [931, 447] on button "Select Products" at bounding box center [945, 450] width 142 height 28
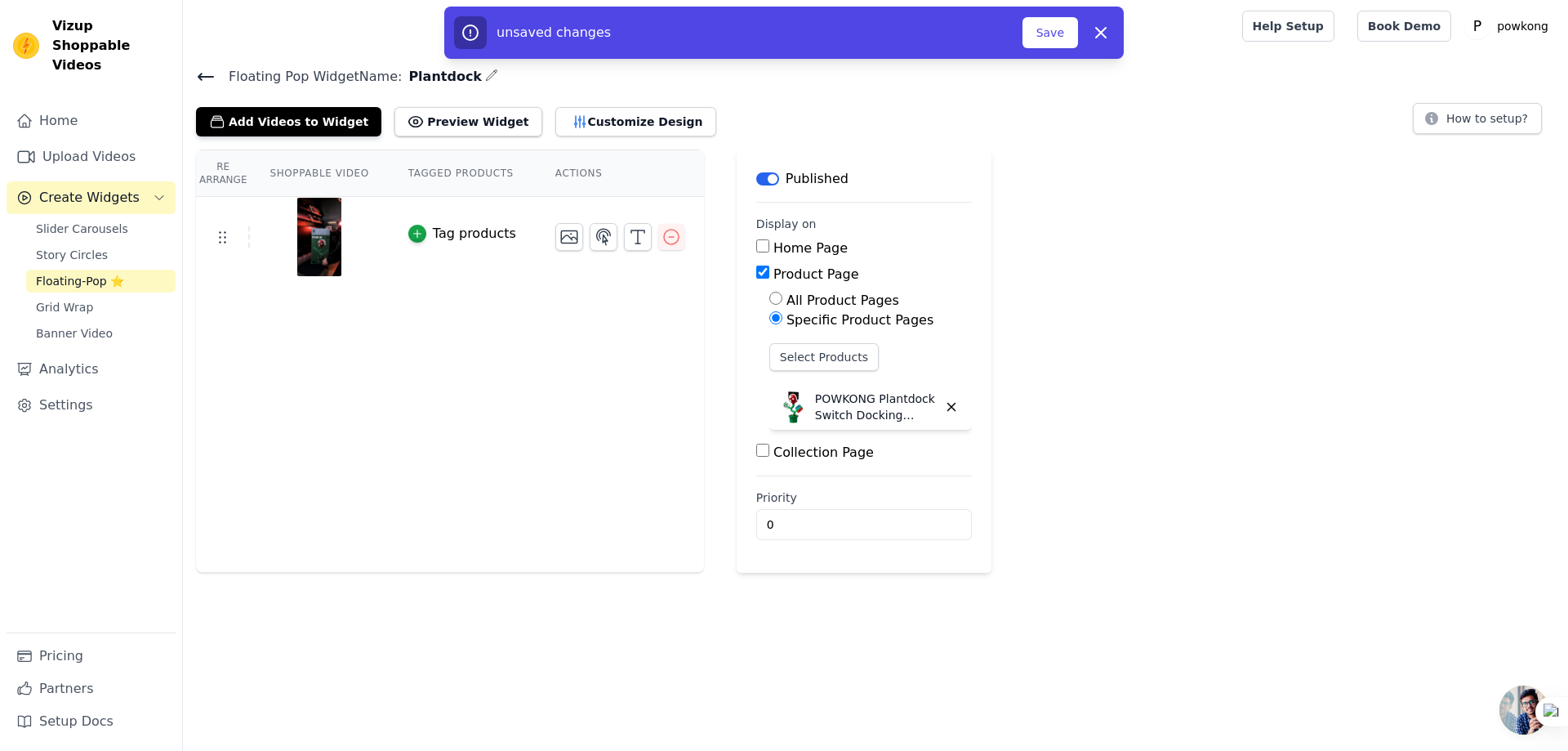
drag, startPoint x: 1231, startPoint y: 357, endPoint x: 1159, endPoint y: 366, distance: 72.6
click at [1230, 356] on div "Re Arrange Shoppable Video Tagged Products Actions Tag products Save Videos In …" at bounding box center [876, 361] width 1385 height 424
click at [443, 117] on button "Preview Widget" at bounding box center [468, 122] width 147 height 30
click at [1166, 422] on div "Re Arrange Shoppable Video Tagged Products Actions Tag products Save Videos In …" at bounding box center [876, 361] width 1385 height 424
drag, startPoint x: 1050, startPoint y: 30, endPoint x: 1065, endPoint y: 38, distance: 17.0
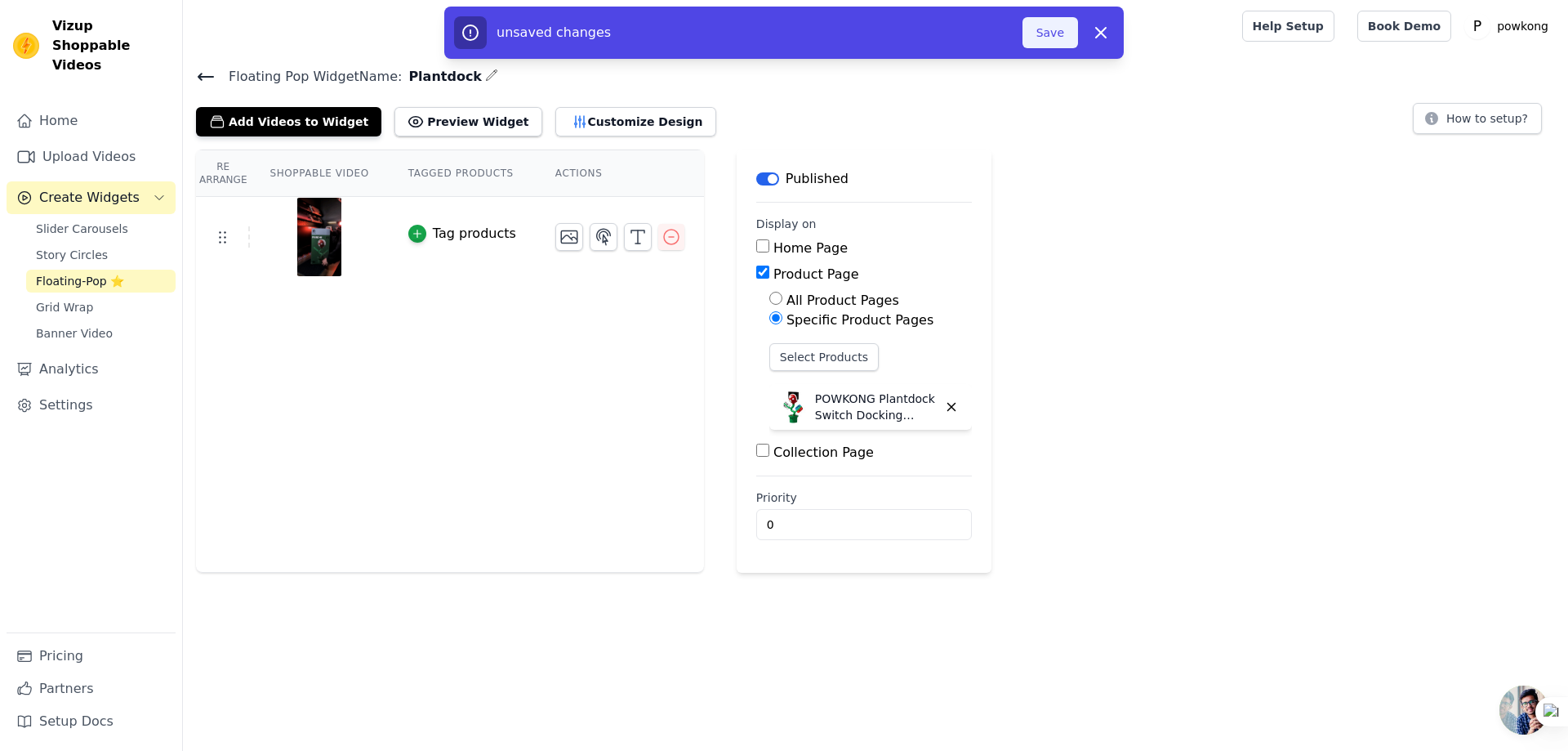
click at [1051, 30] on button "Save" at bounding box center [1050, 33] width 56 height 31
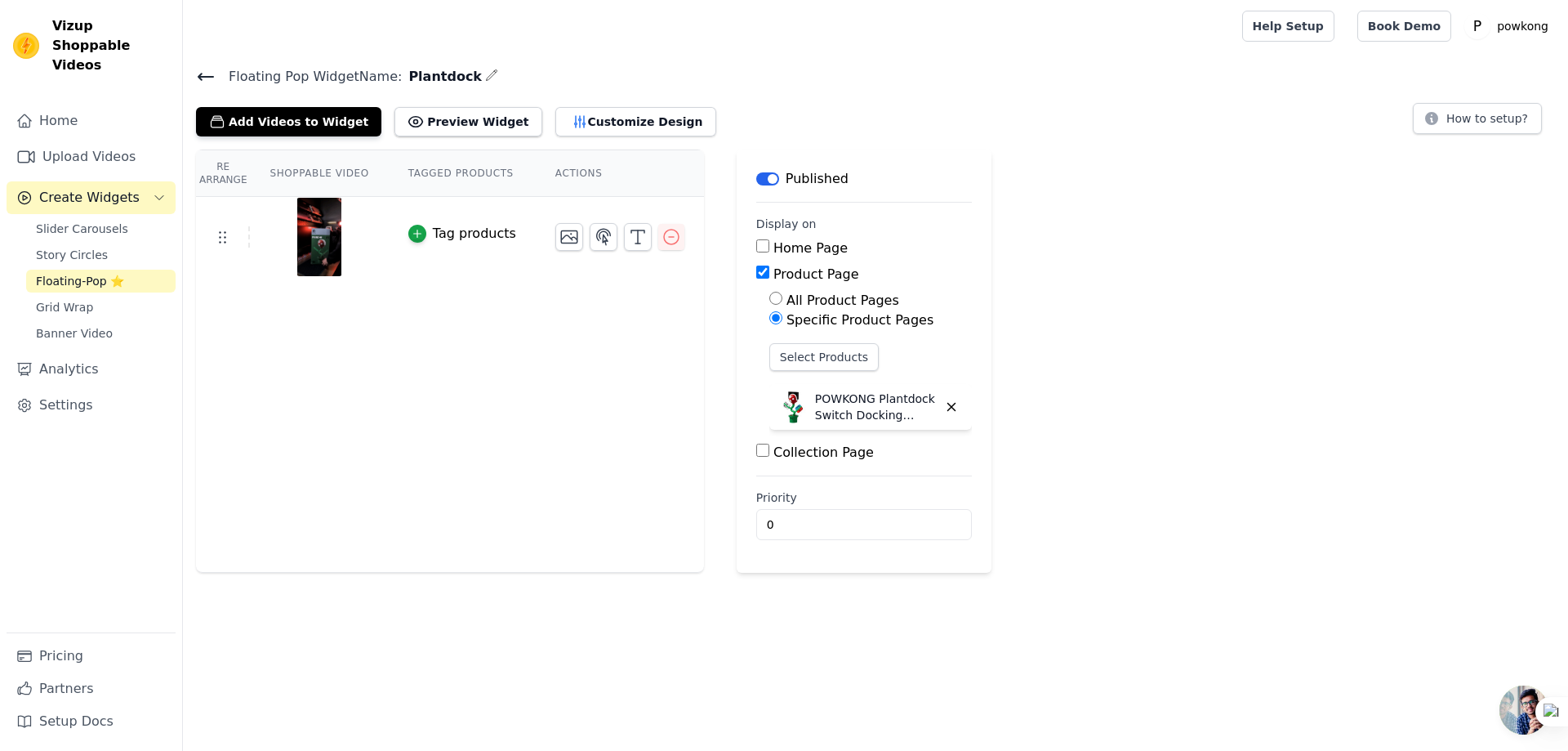
click at [437, 438] on div "Re Arrange Shoppable Video Tagged Products Actions Tag products" at bounding box center [449, 361] width 508 height 424
click at [278, 122] on button "Add Videos to Widget" at bounding box center [289, 122] width 186 height 30
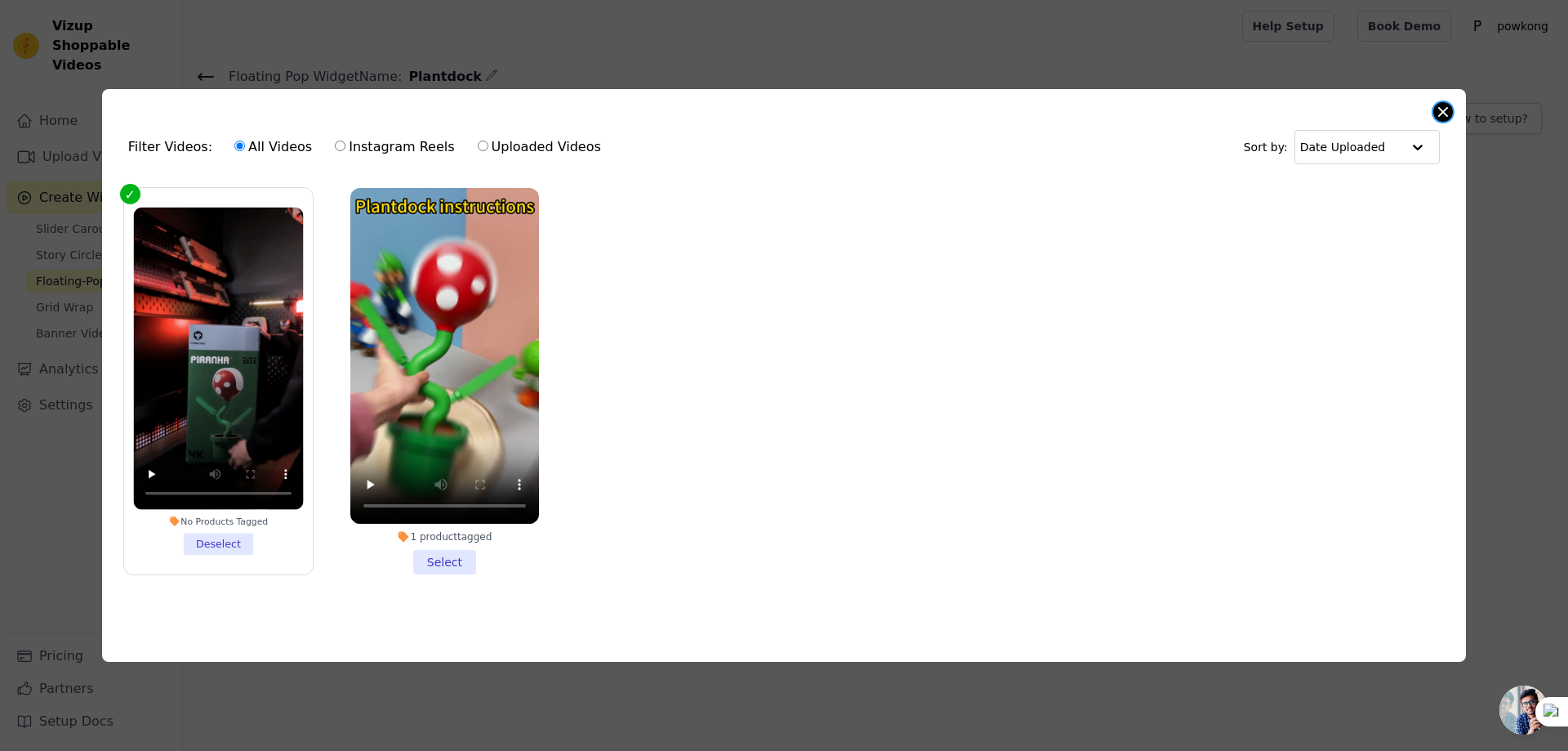
click at [1439, 107] on button "Close modal" at bounding box center [1443, 112] width 20 height 20
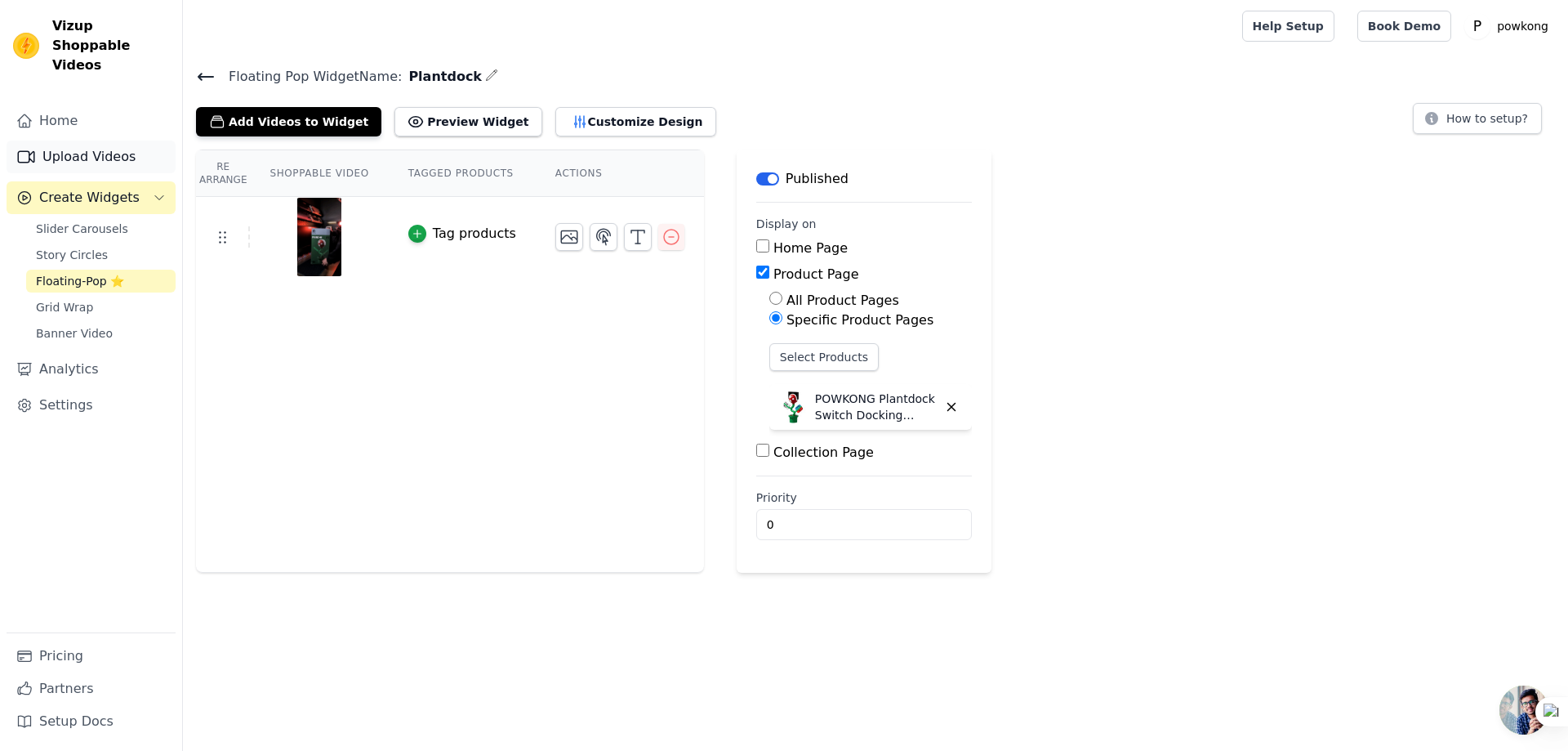
click at [107, 146] on link "Upload Videos" at bounding box center [91, 157] width 169 height 33
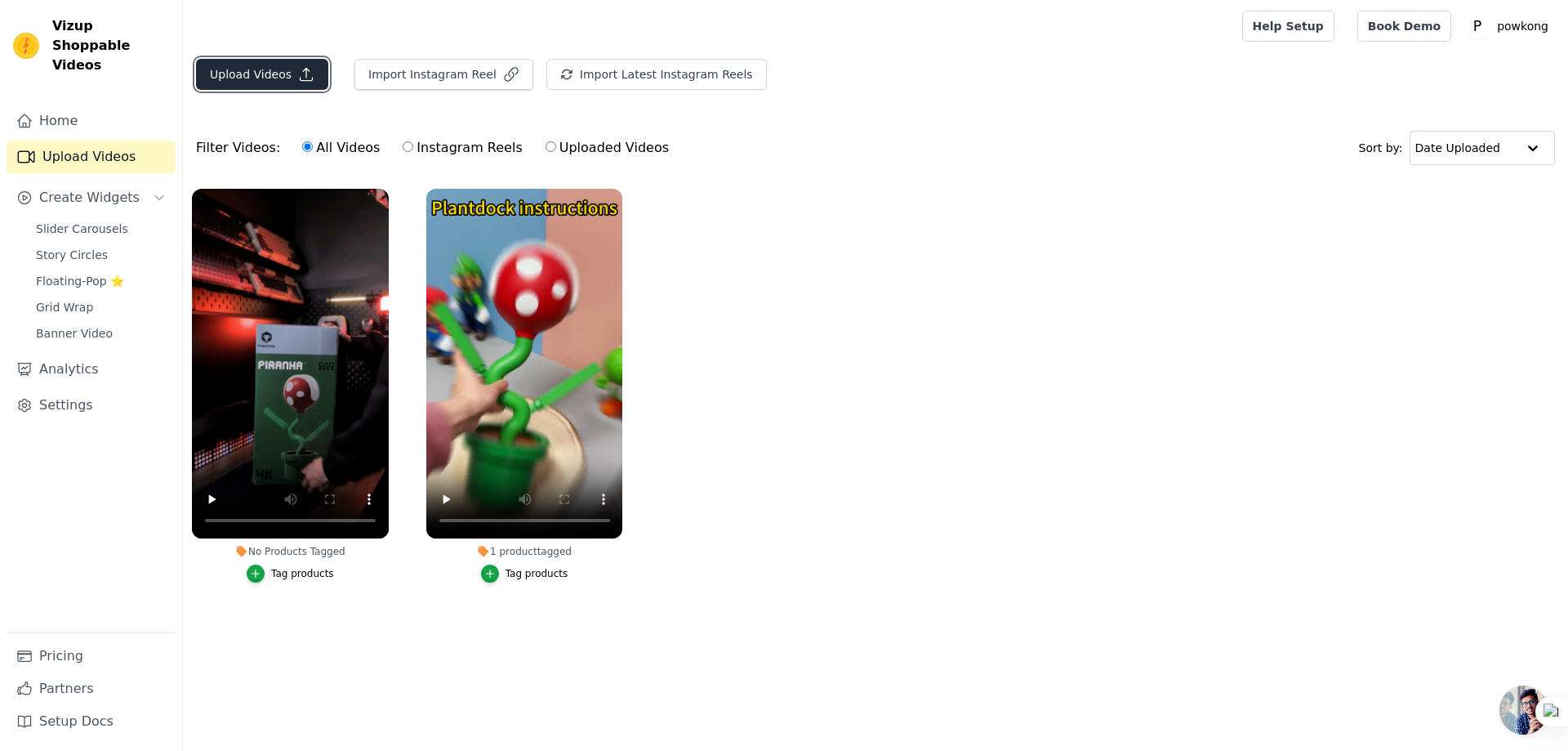
click at [239, 75] on button "Upload Videos" at bounding box center [262, 75] width 132 height 31
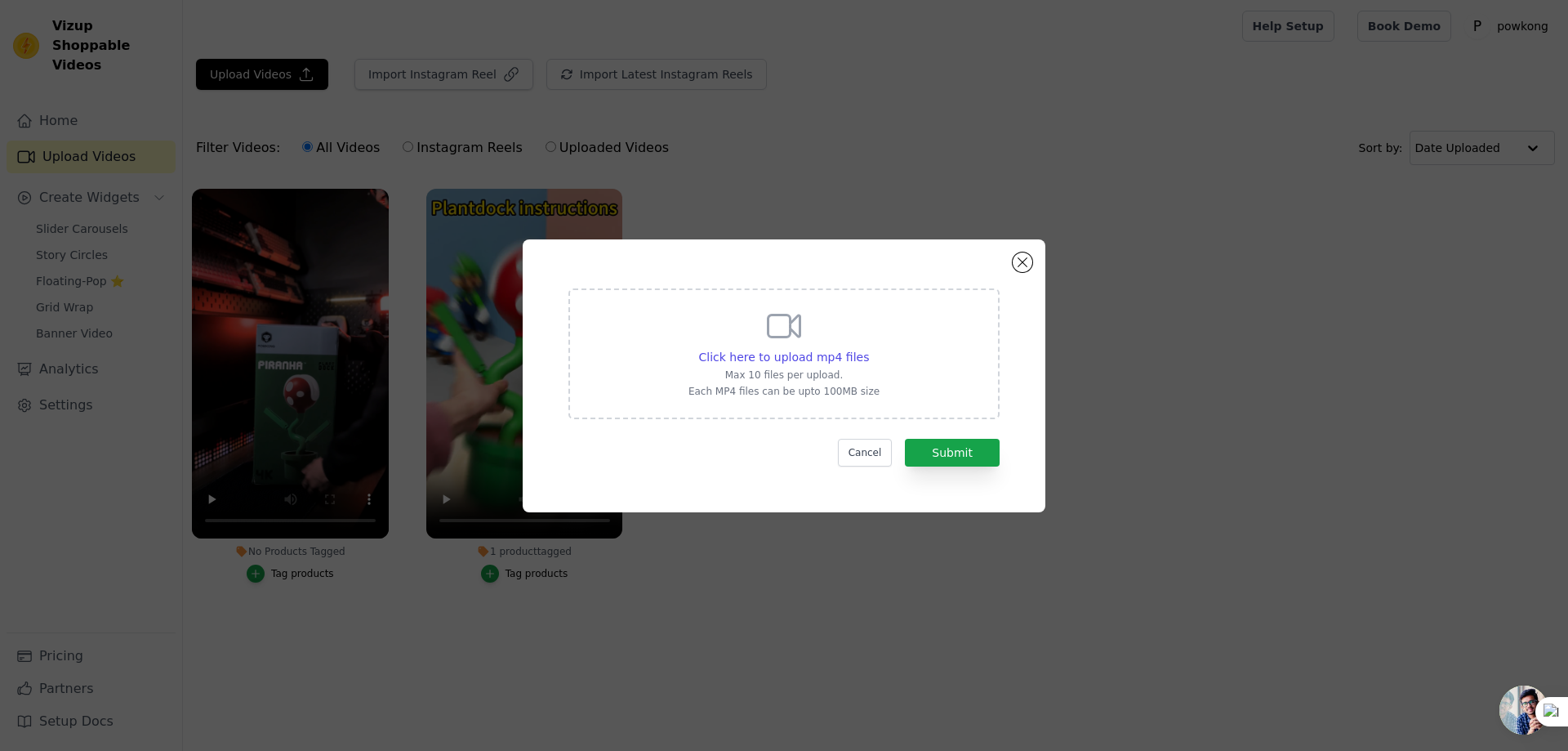
click at [788, 335] on icon at bounding box center [784, 325] width 32 height 22
click at [868, 348] on input "Click here to upload mp4 files Max 10 files per upload. Each MP4 files can be u…" at bounding box center [868, 348] width 1 height 1
type input "C:\fakepath\食人花宣传视频.mp4"
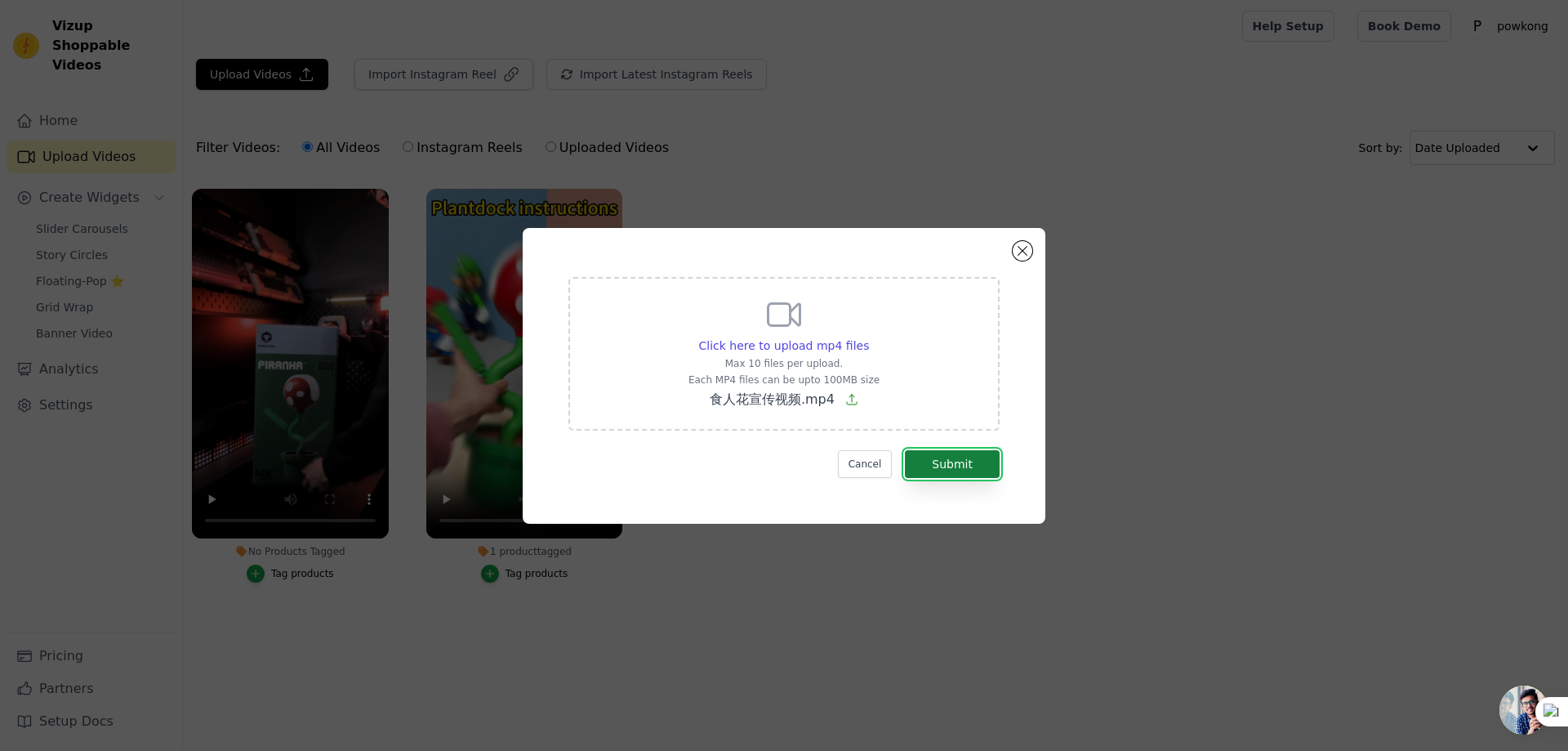
click at [958, 470] on button "Submit" at bounding box center [952, 464] width 95 height 28
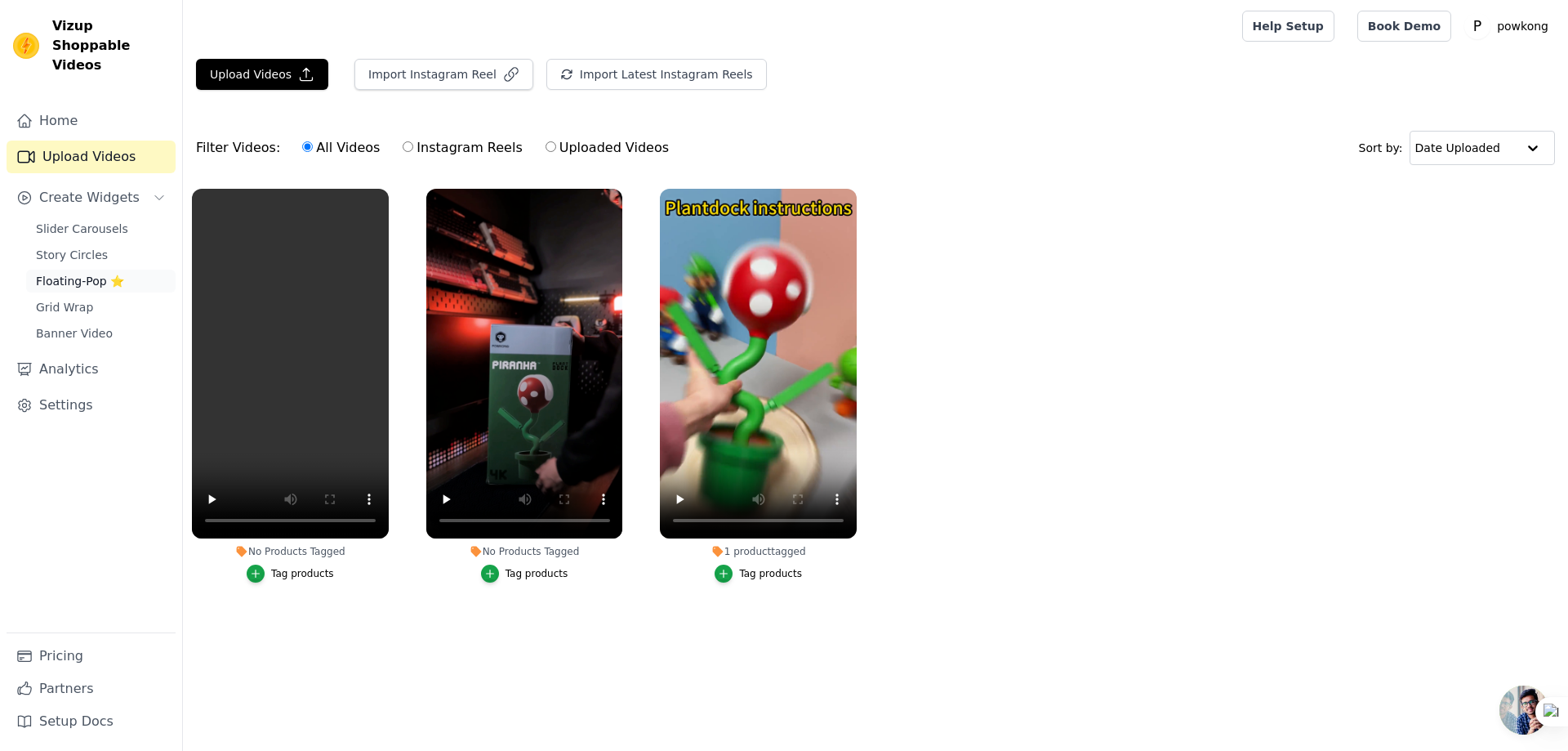
click at [49, 273] on span "Floating-Pop ⭐" at bounding box center [80, 280] width 89 height 16
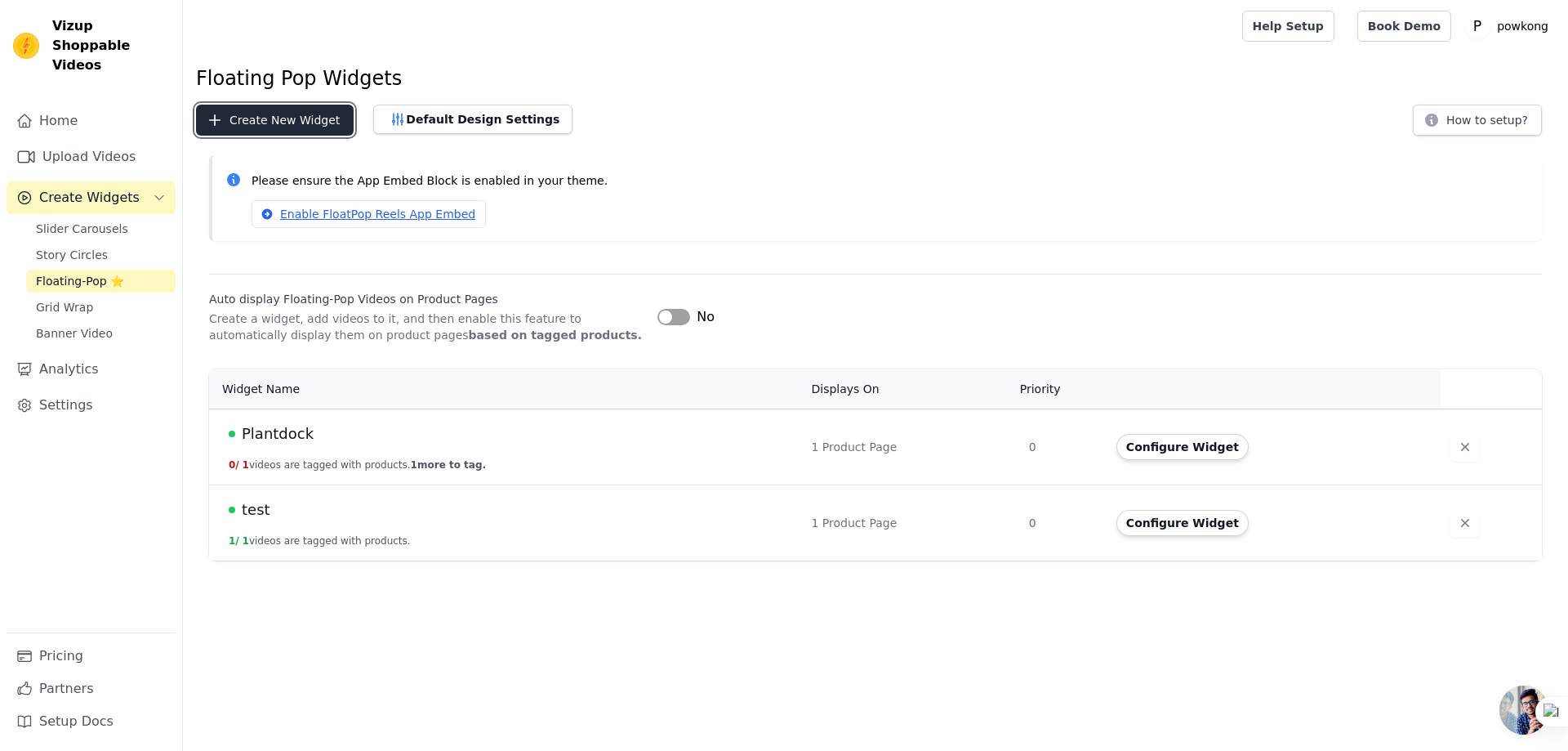
click at [271, 118] on button "Create New Widget" at bounding box center [275, 120] width 158 height 31
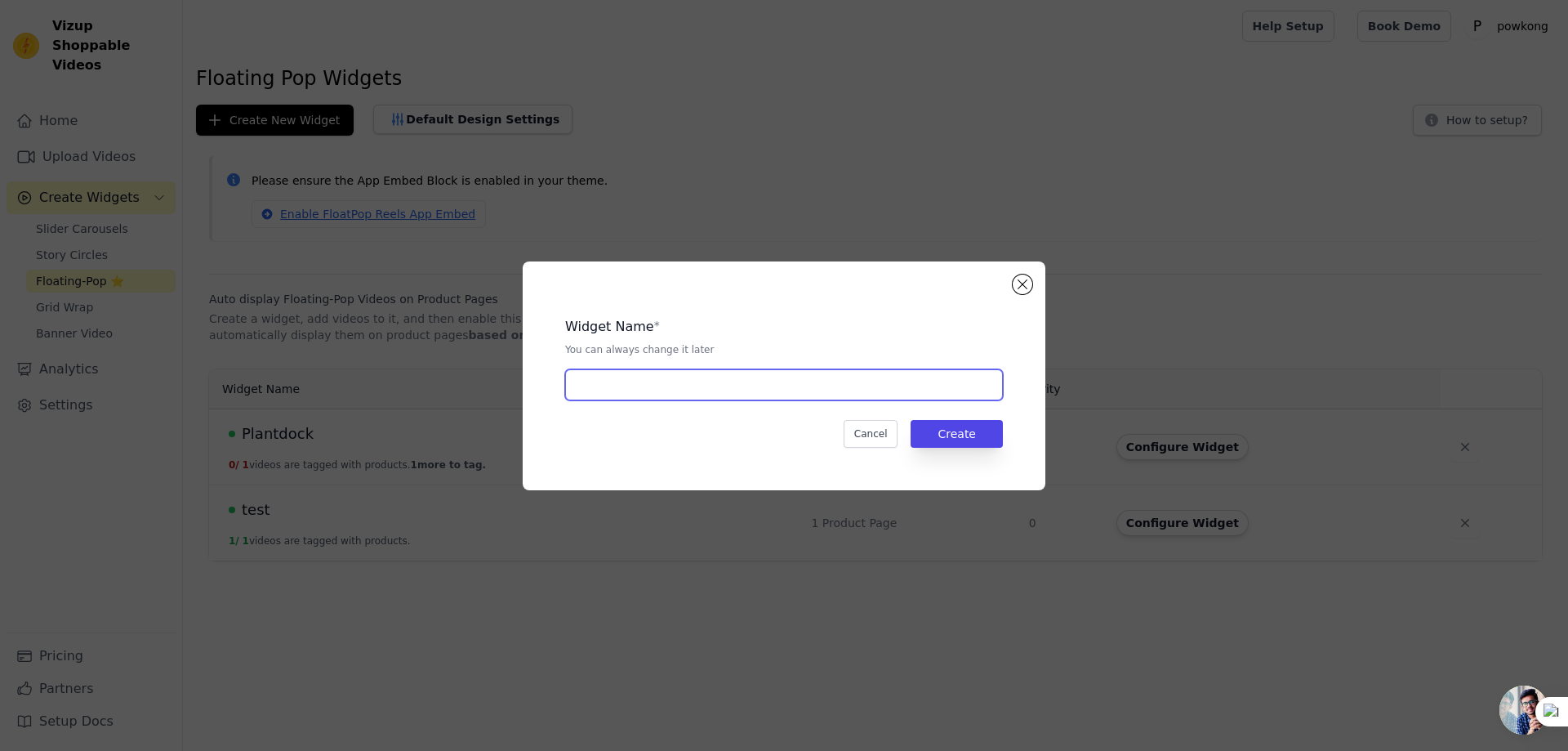
click at [604, 390] on input "text" at bounding box center [784, 385] width 437 height 31
type input "homepage"
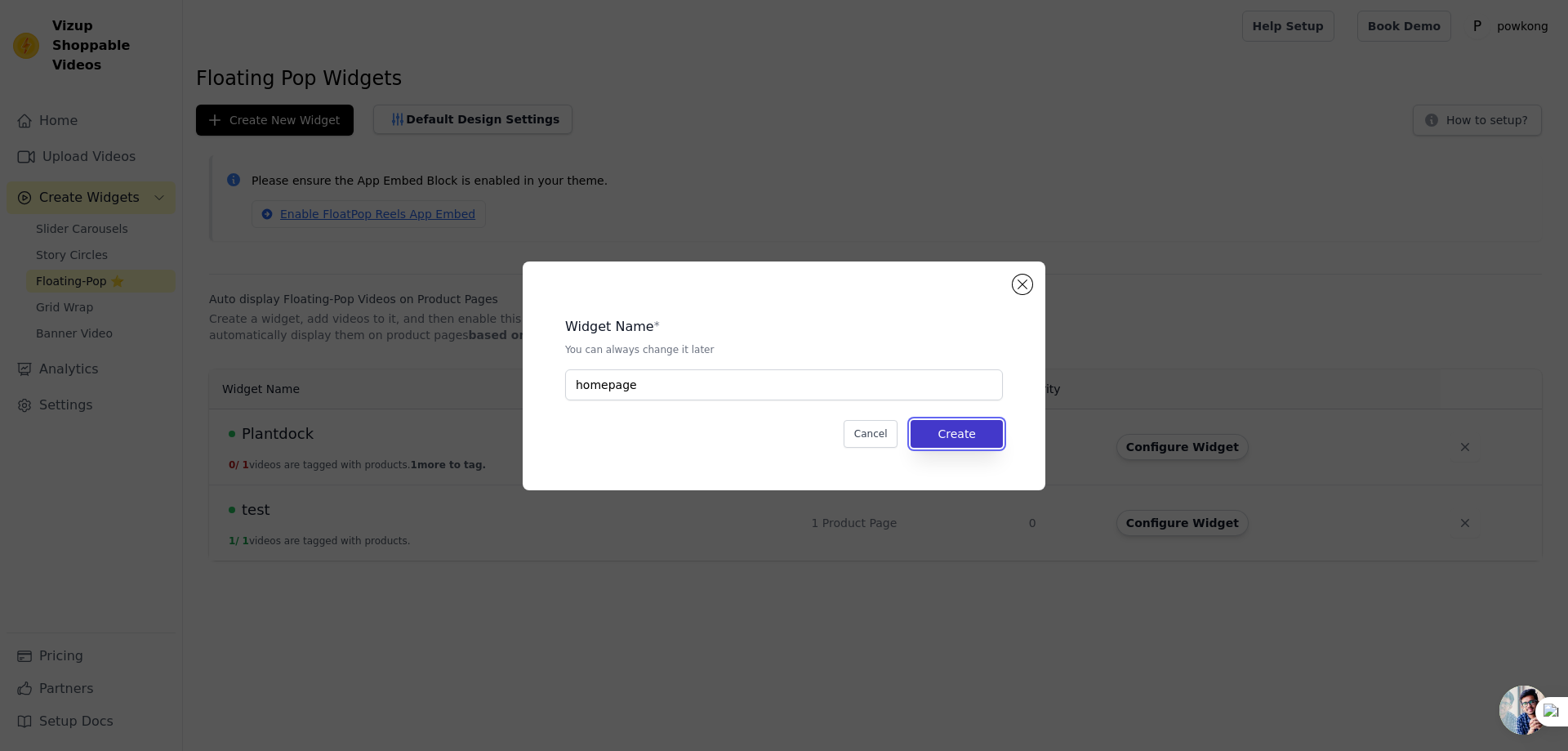
click at [945, 436] on button "Create" at bounding box center [956, 434] width 92 height 28
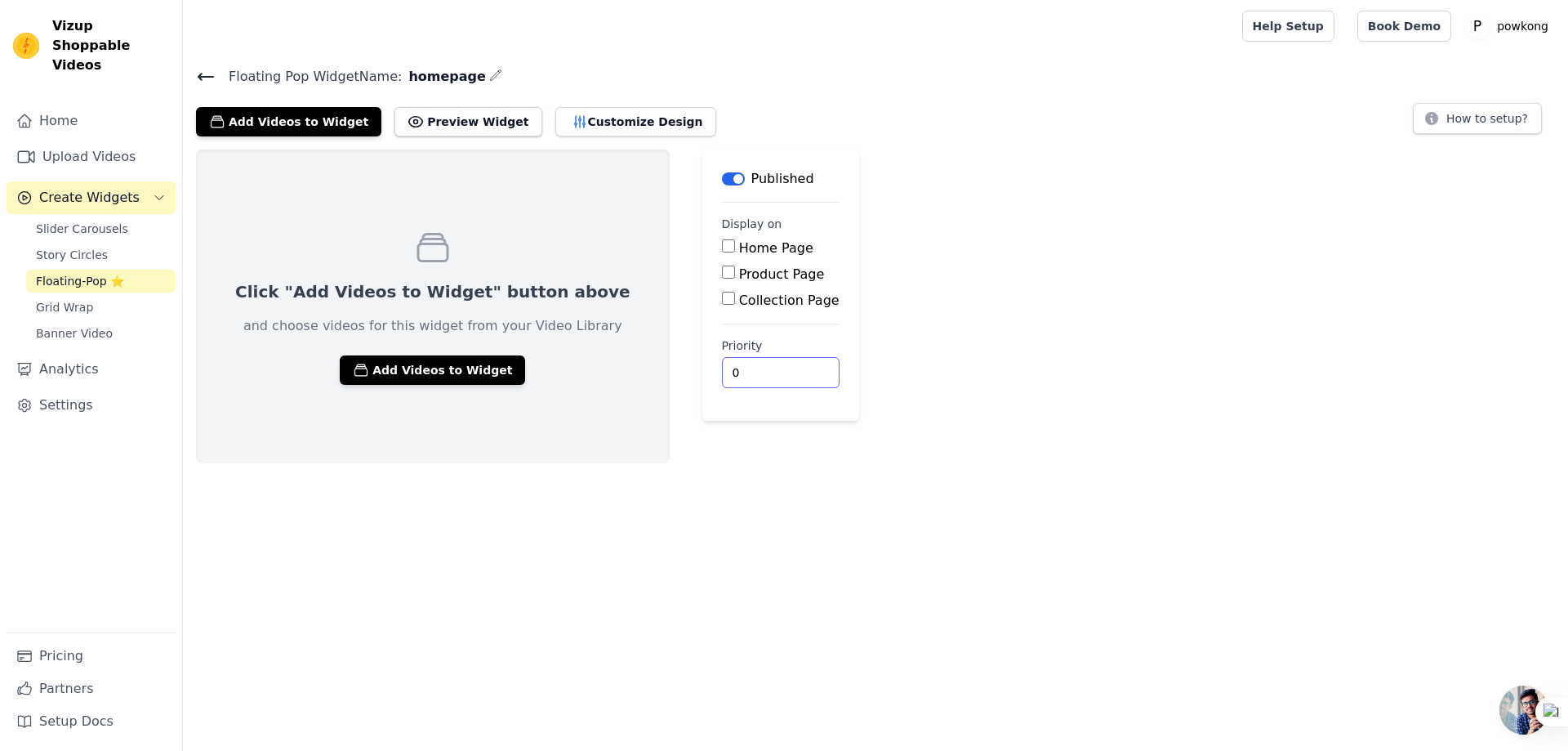
drag, startPoint x: 912, startPoint y: 489, endPoint x: 917, endPoint y: 479, distance: 11.2
click at [917, 464] on html "Vizup Shoppable Videos Home Upload Videos Create Widgets Slider Carousels Story…" at bounding box center [784, 232] width 1568 height 464
click at [378, 366] on button "Add Videos to Widget" at bounding box center [433, 370] width 186 height 30
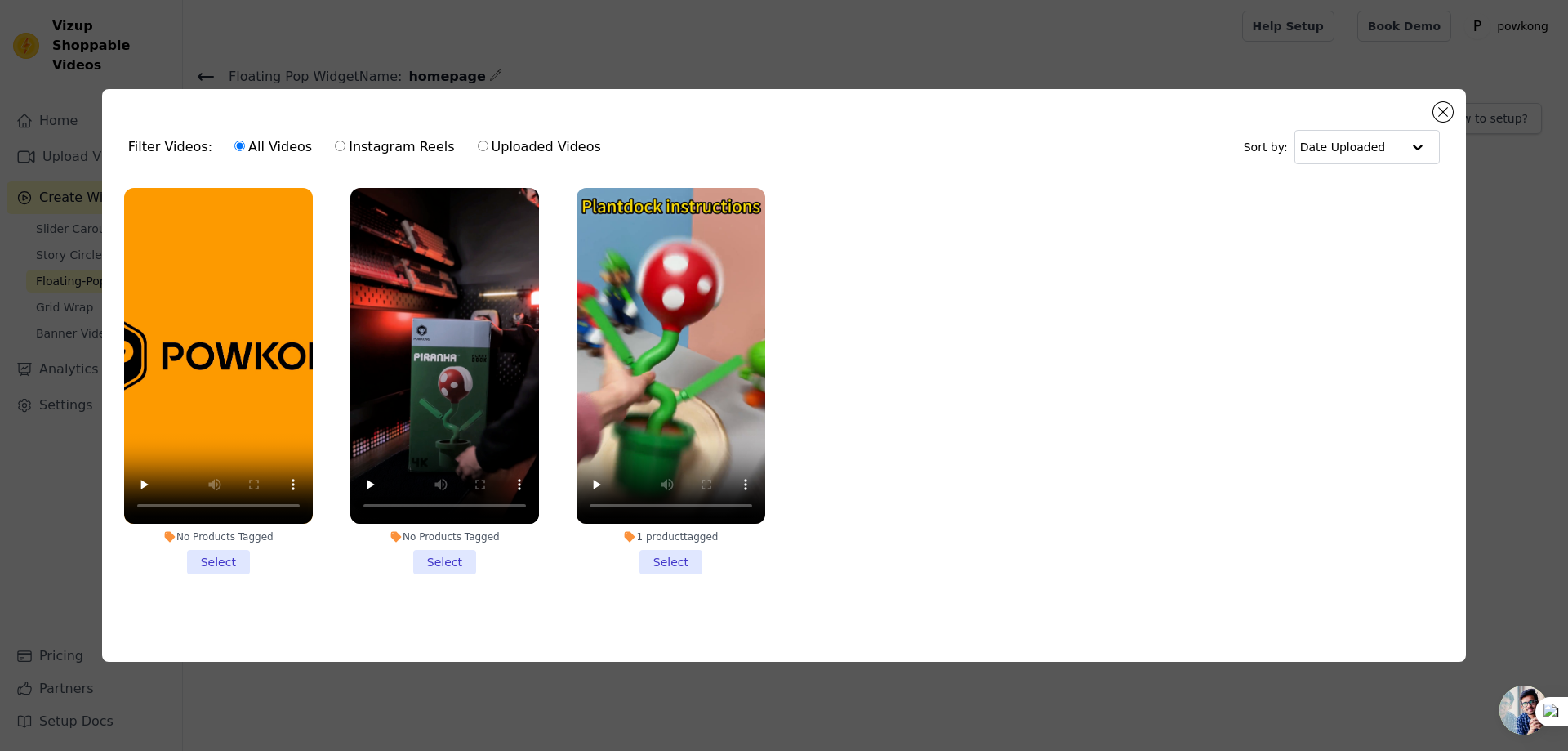
click at [216, 560] on li "No Products Tagged Select" at bounding box center [218, 380] width 188 height 386
click at [0, 0] on input "No Products Tagged Select" at bounding box center [0, 0] width 0 height 0
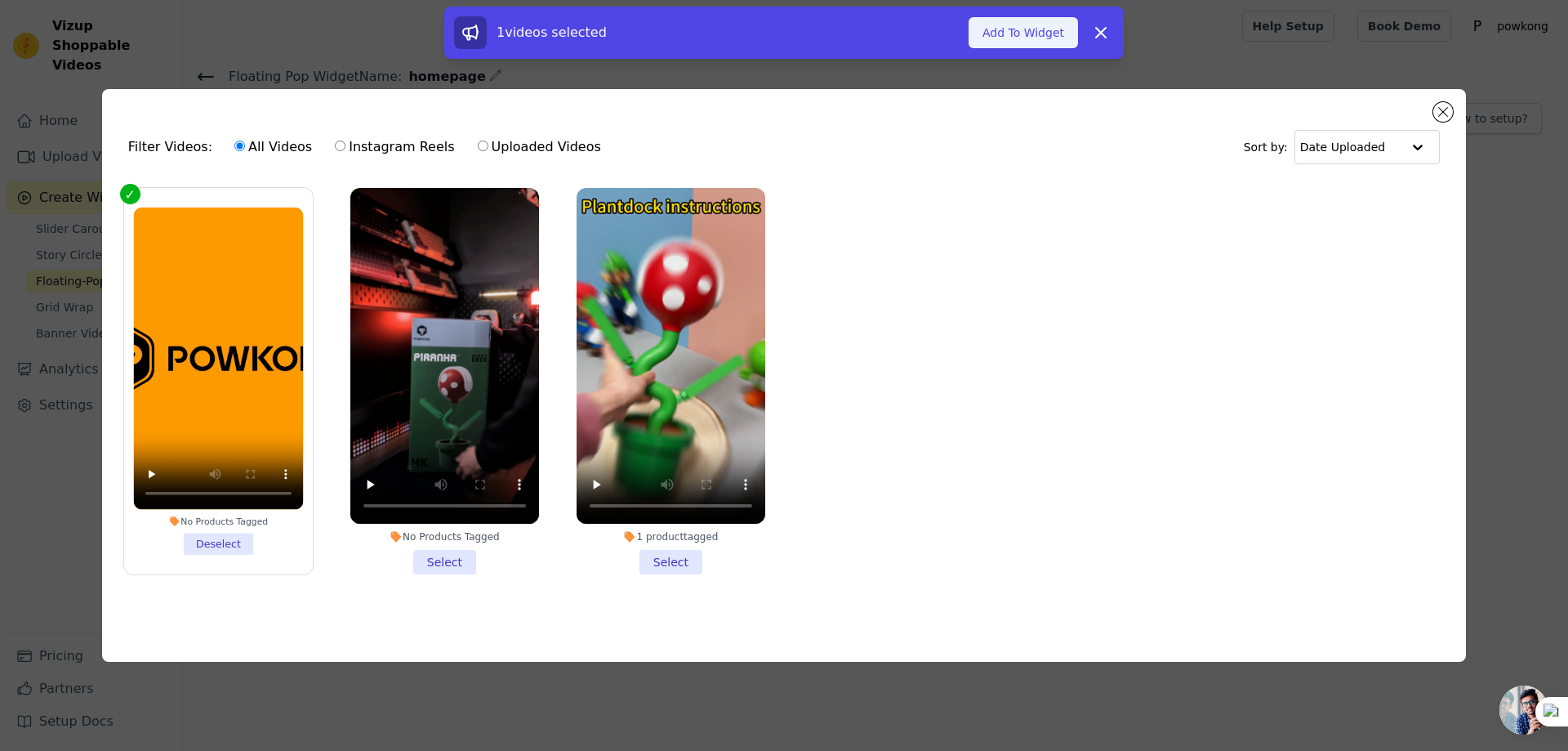
click at [996, 28] on button "Add To Widget" at bounding box center [1023, 33] width 109 height 31
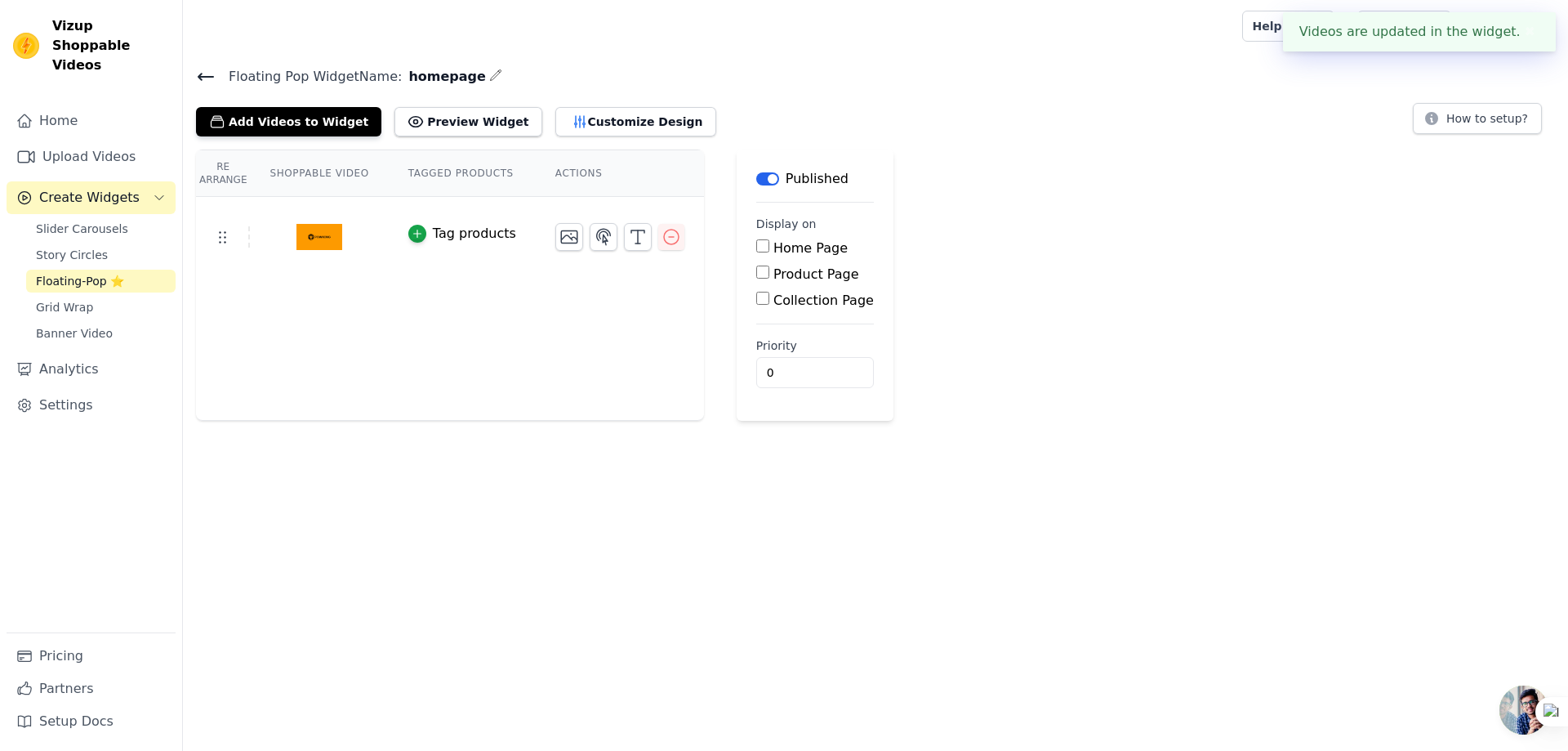
click at [757, 248] on input "Home Page" at bounding box center [763, 246] width 13 height 13
checkbox input "true"
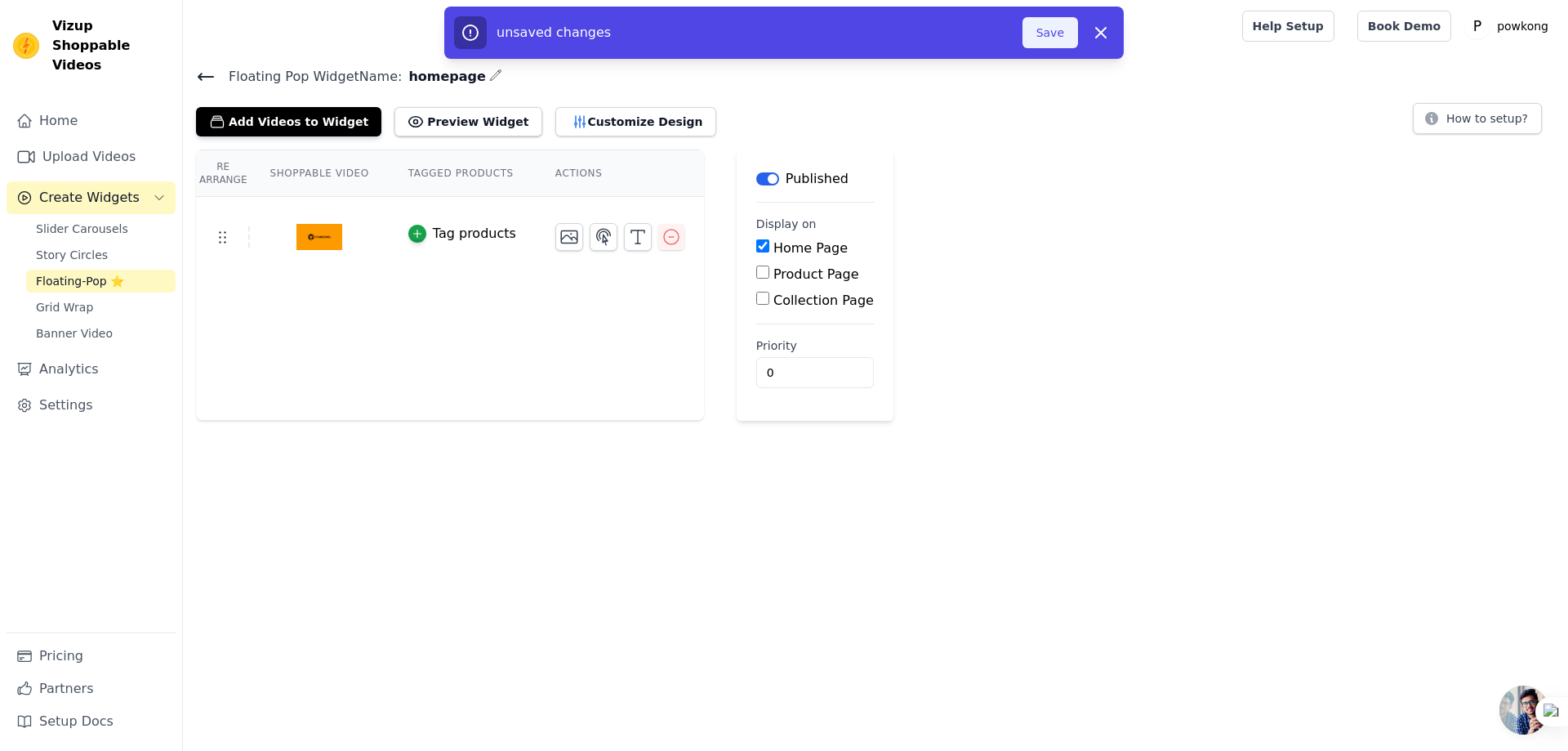
click at [1042, 34] on button "Save" at bounding box center [1050, 33] width 56 height 31
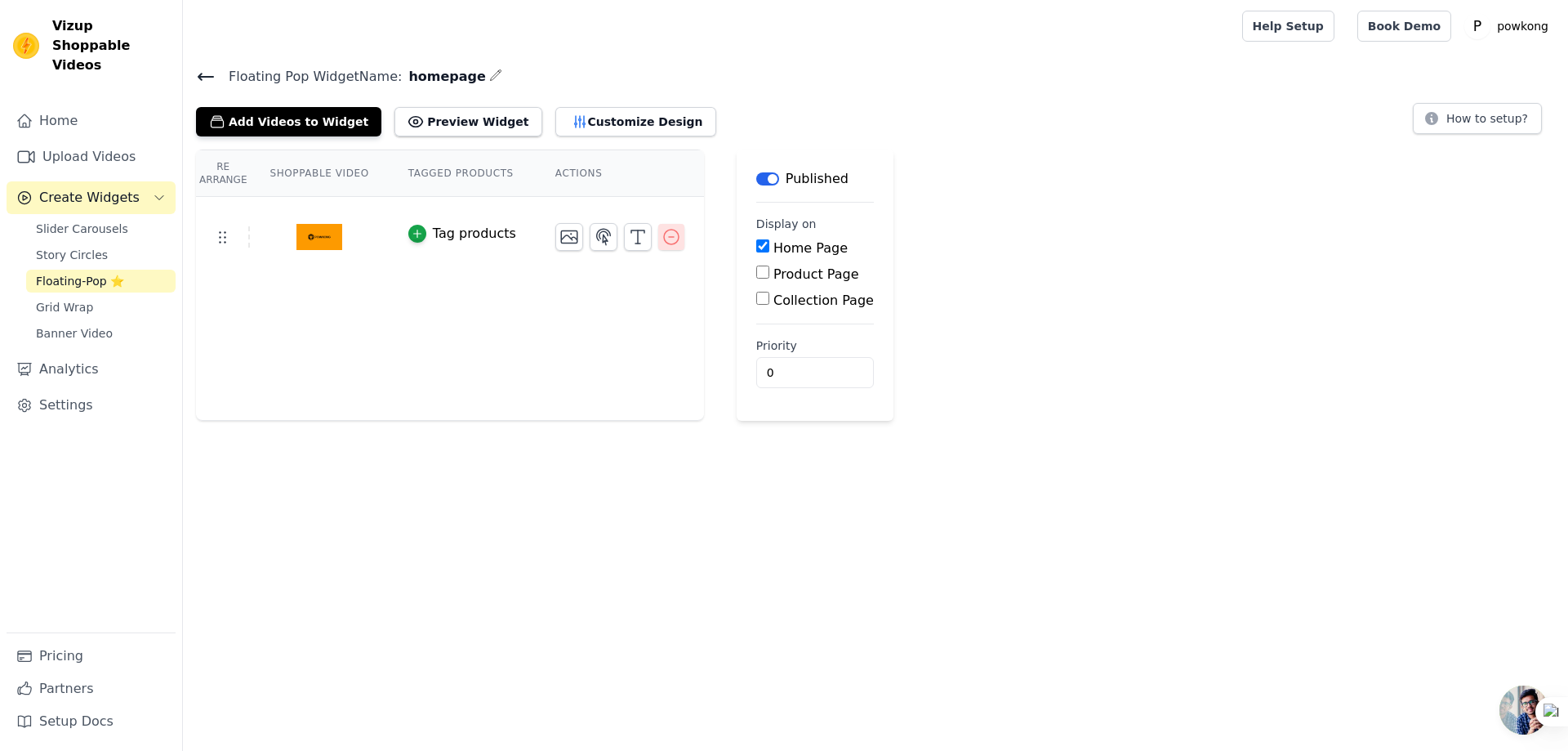
click at [672, 239] on icon "button" at bounding box center [671, 237] width 20 height 20
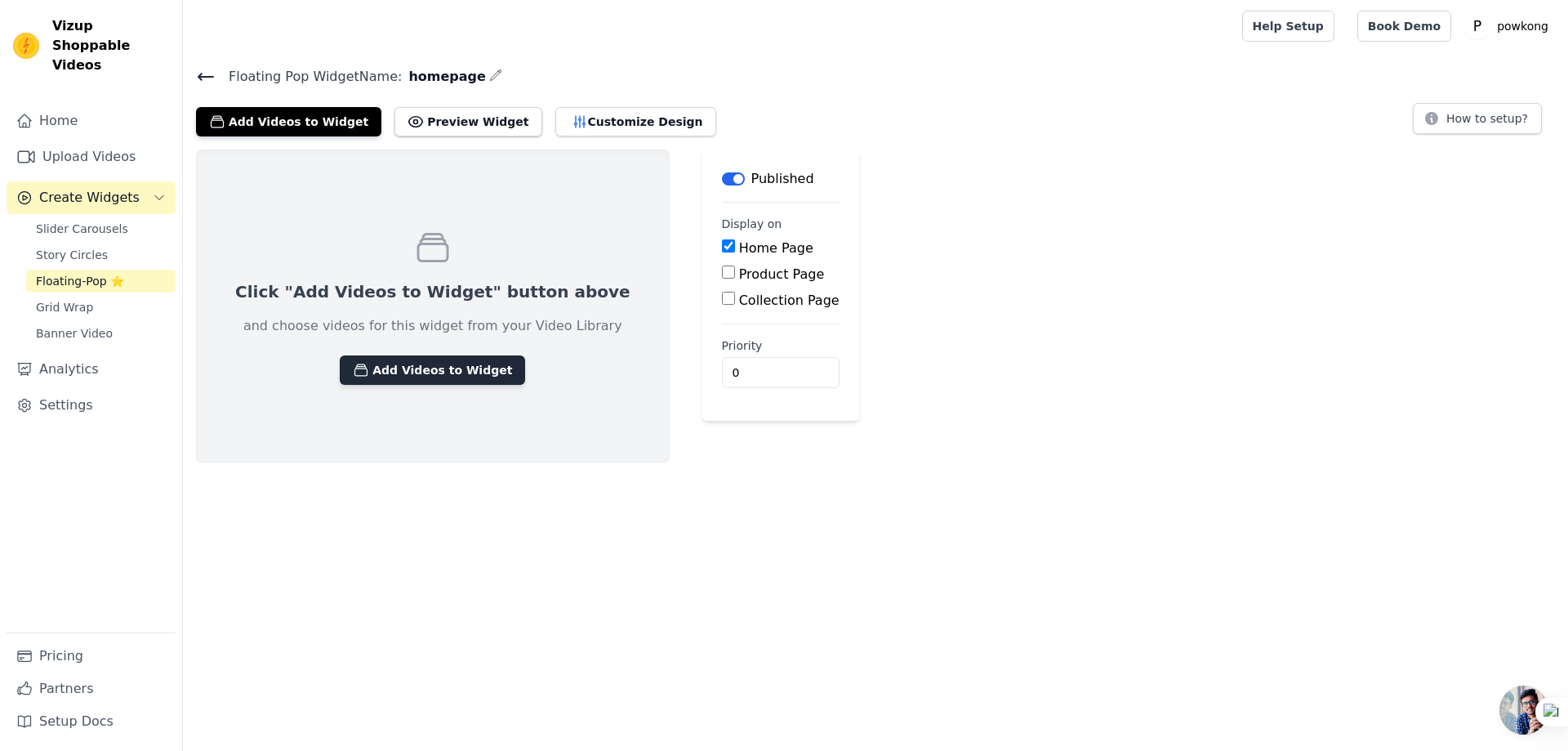
click at [408, 373] on button "Add Videos to Widget" at bounding box center [433, 370] width 186 height 30
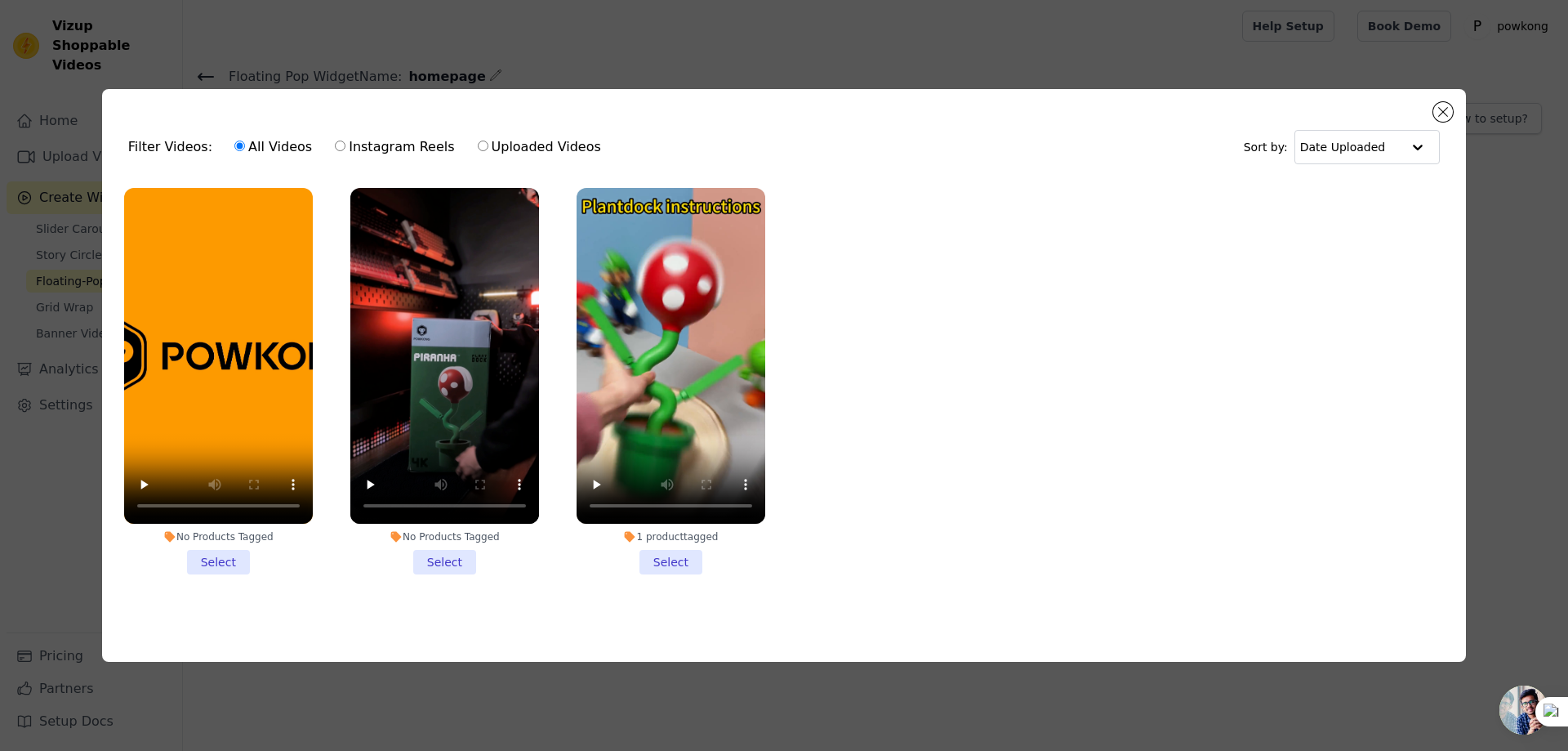
click at [437, 552] on li "No Products Tagged Select" at bounding box center [444, 380] width 188 height 386
click at [0, 0] on input "No Products Tagged Select" at bounding box center [0, 0] width 0 height 0
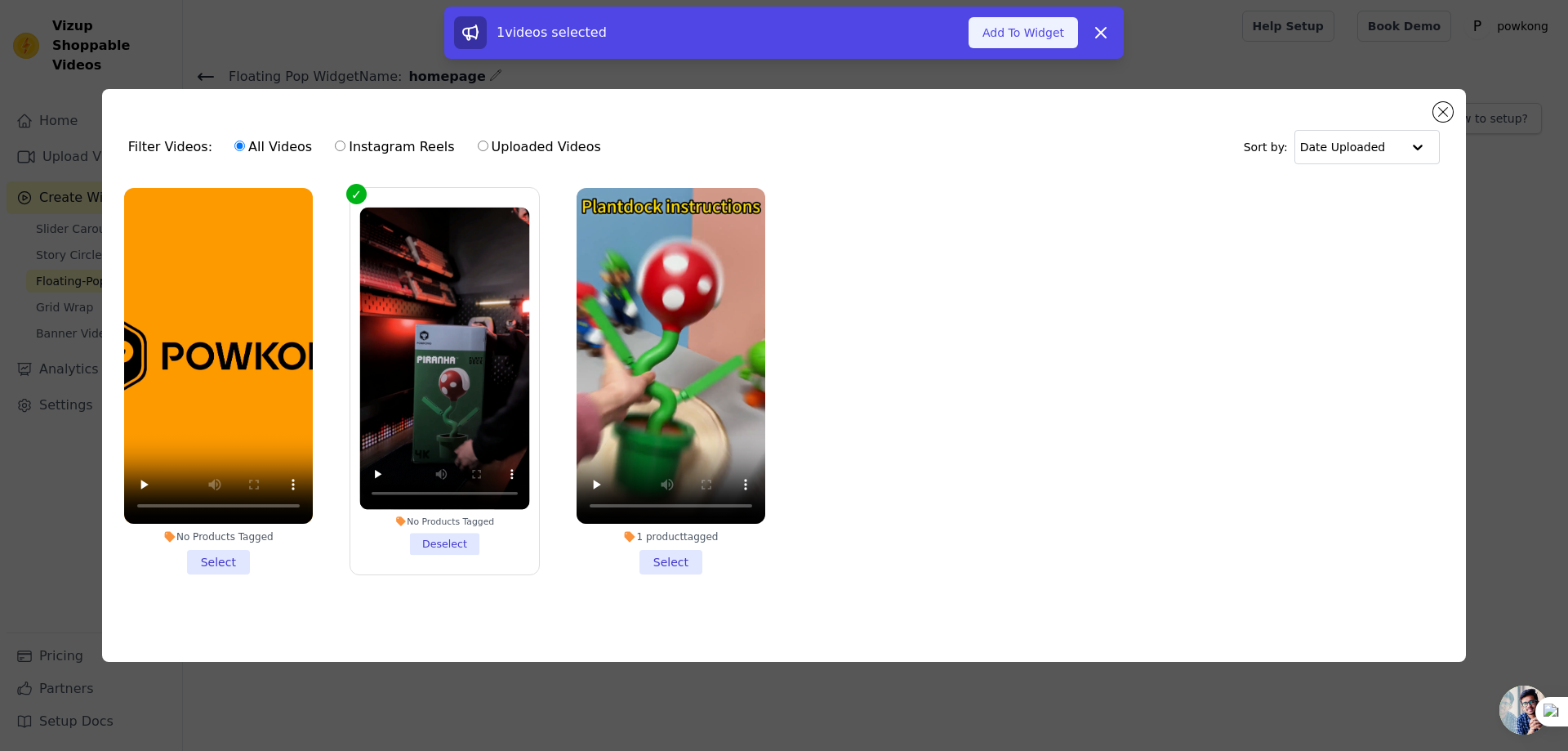
click at [1007, 43] on button "Add To Widget" at bounding box center [1023, 33] width 109 height 31
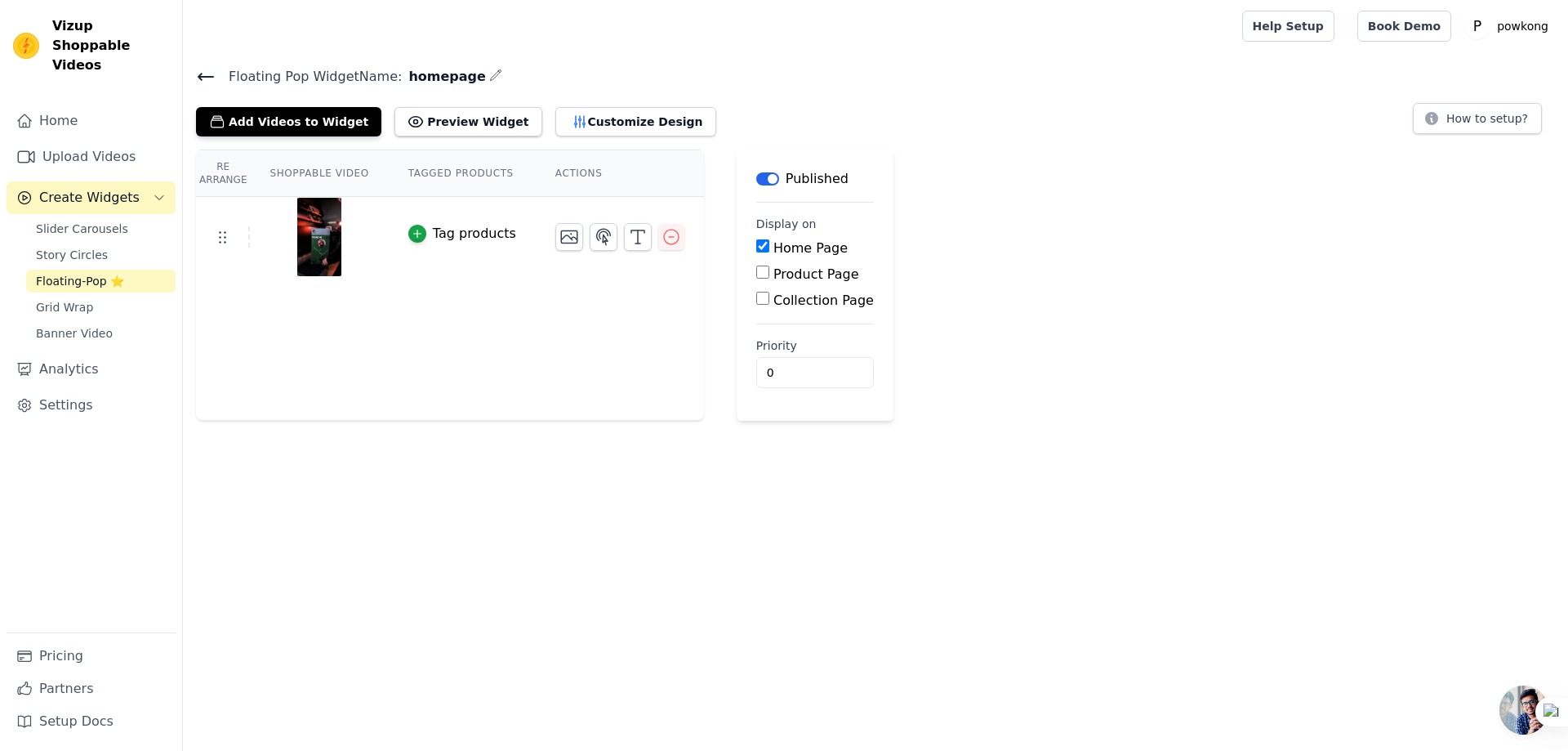
click at [757, 271] on input "Product Page" at bounding box center [763, 272] width 13 height 13
checkbox input "true"
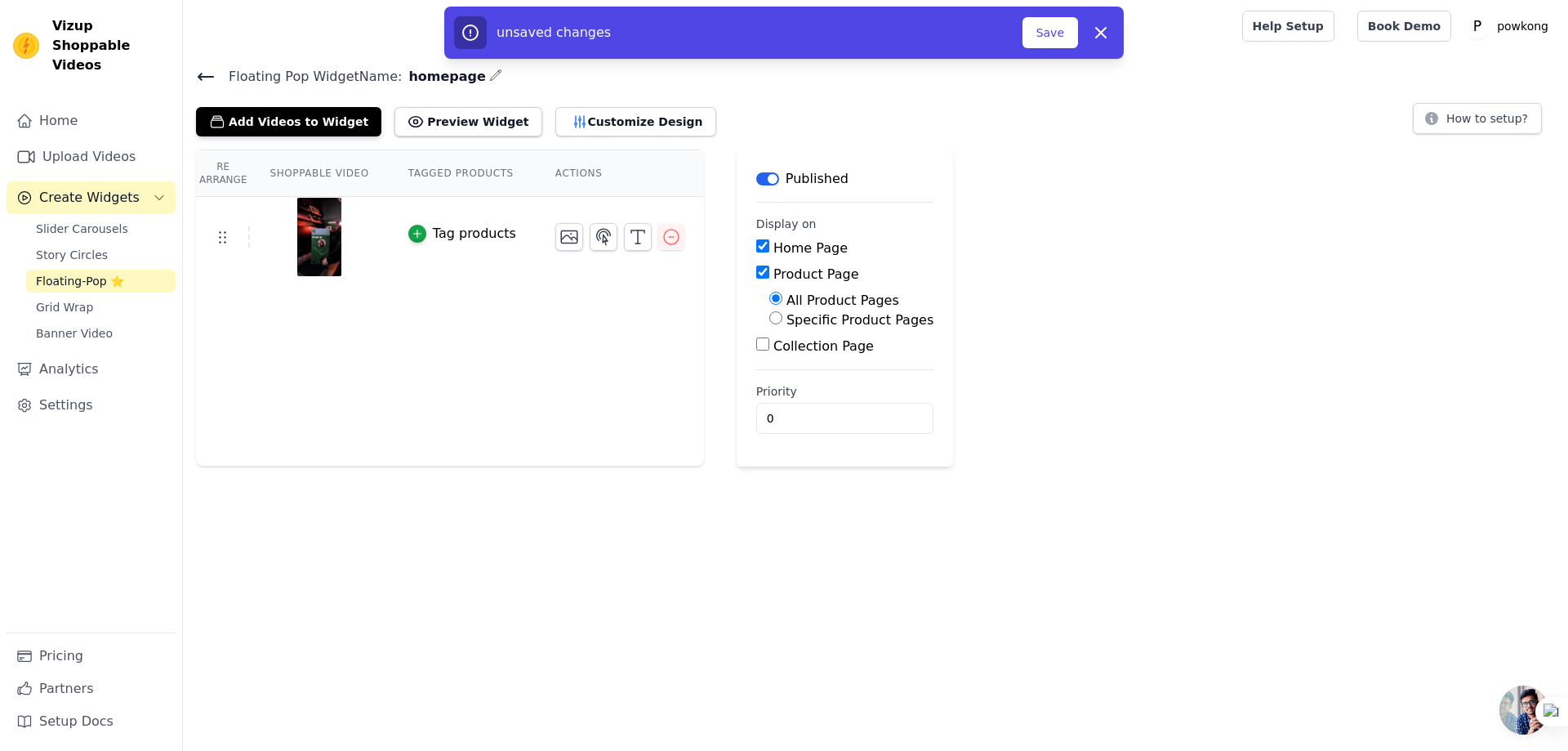
click at [771, 322] on input "Specific Product Pages" at bounding box center [776, 318] width 13 height 13
radio input "true"
click at [795, 360] on button "Select Products" at bounding box center [824, 357] width 109 height 28
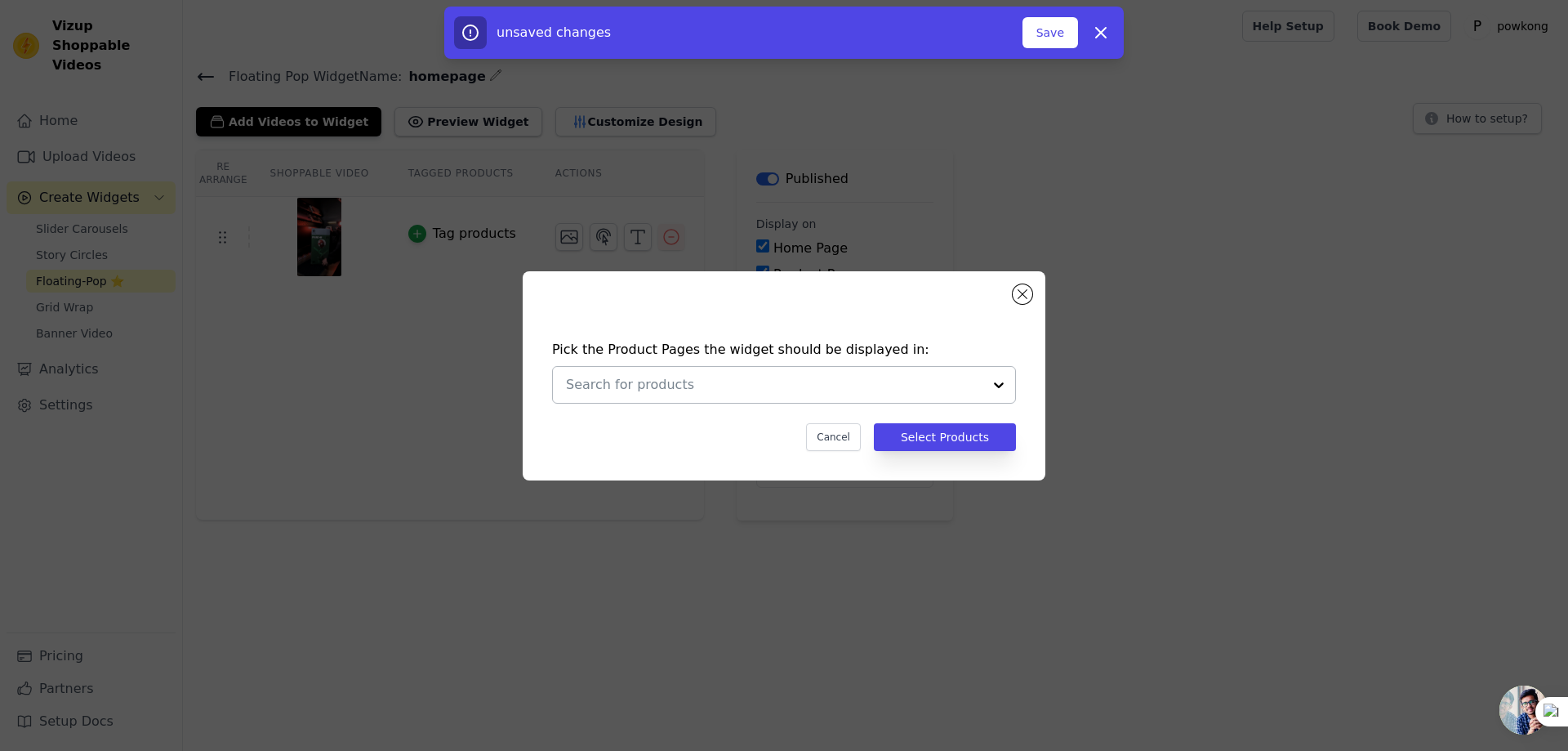
click at [769, 386] on input "text" at bounding box center [774, 385] width 417 height 20
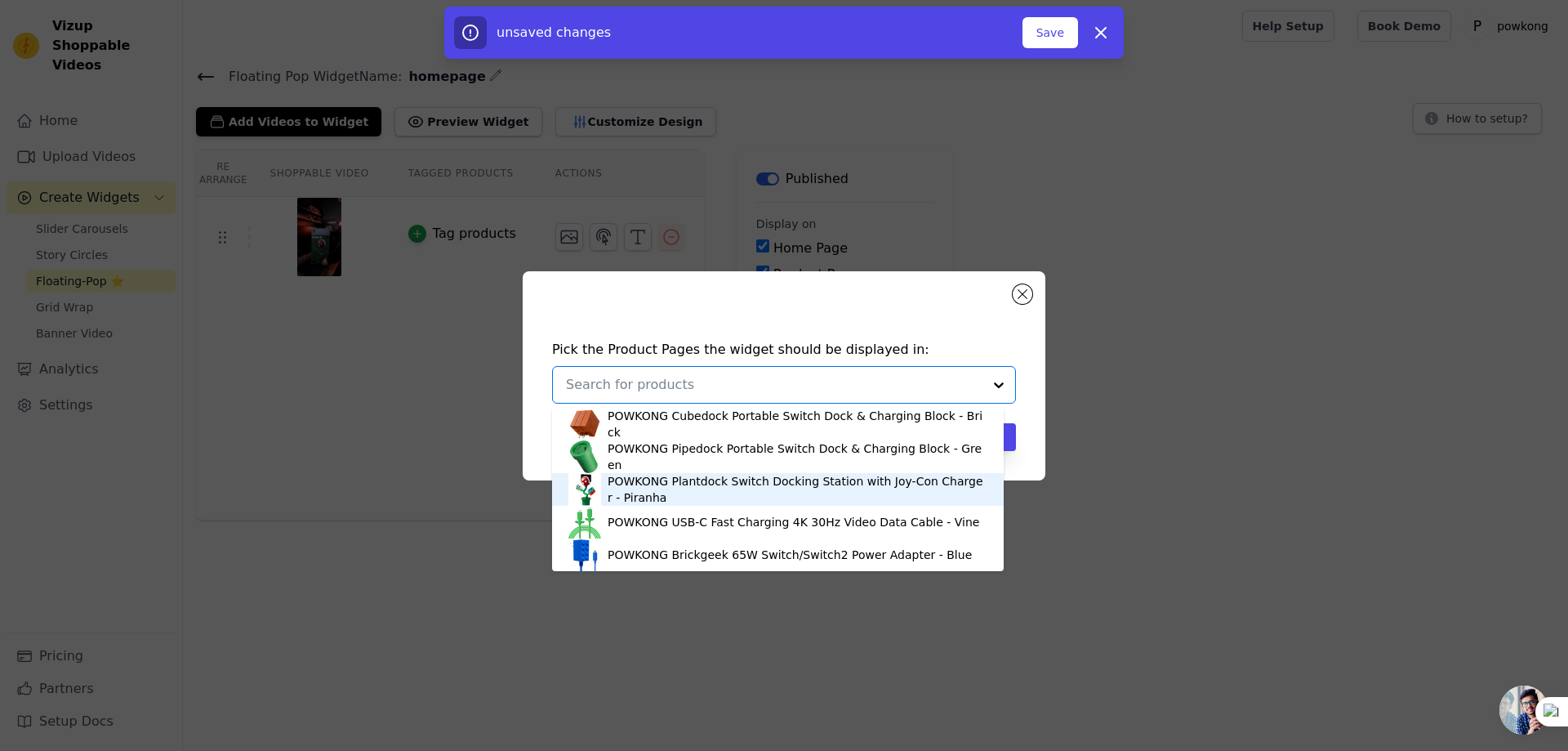
click at [733, 494] on div "POWKONG Plantdock Switch Docking Station with Joy-Con Charger - Piranha" at bounding box center [797, 490] width 380 height 33
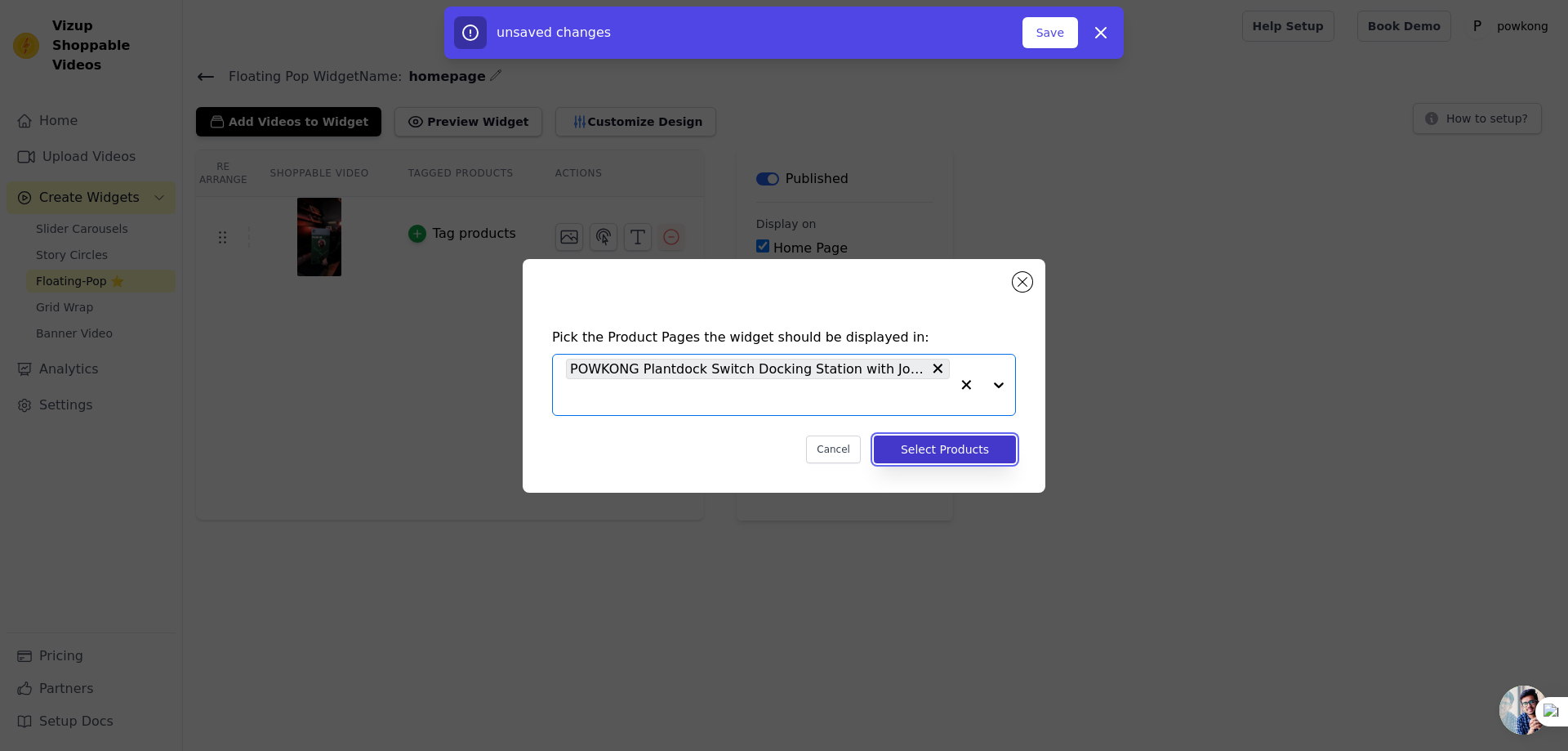
click at [951, 451] on button "Select Products" at bounding box center [945, 450] width 142 height 28
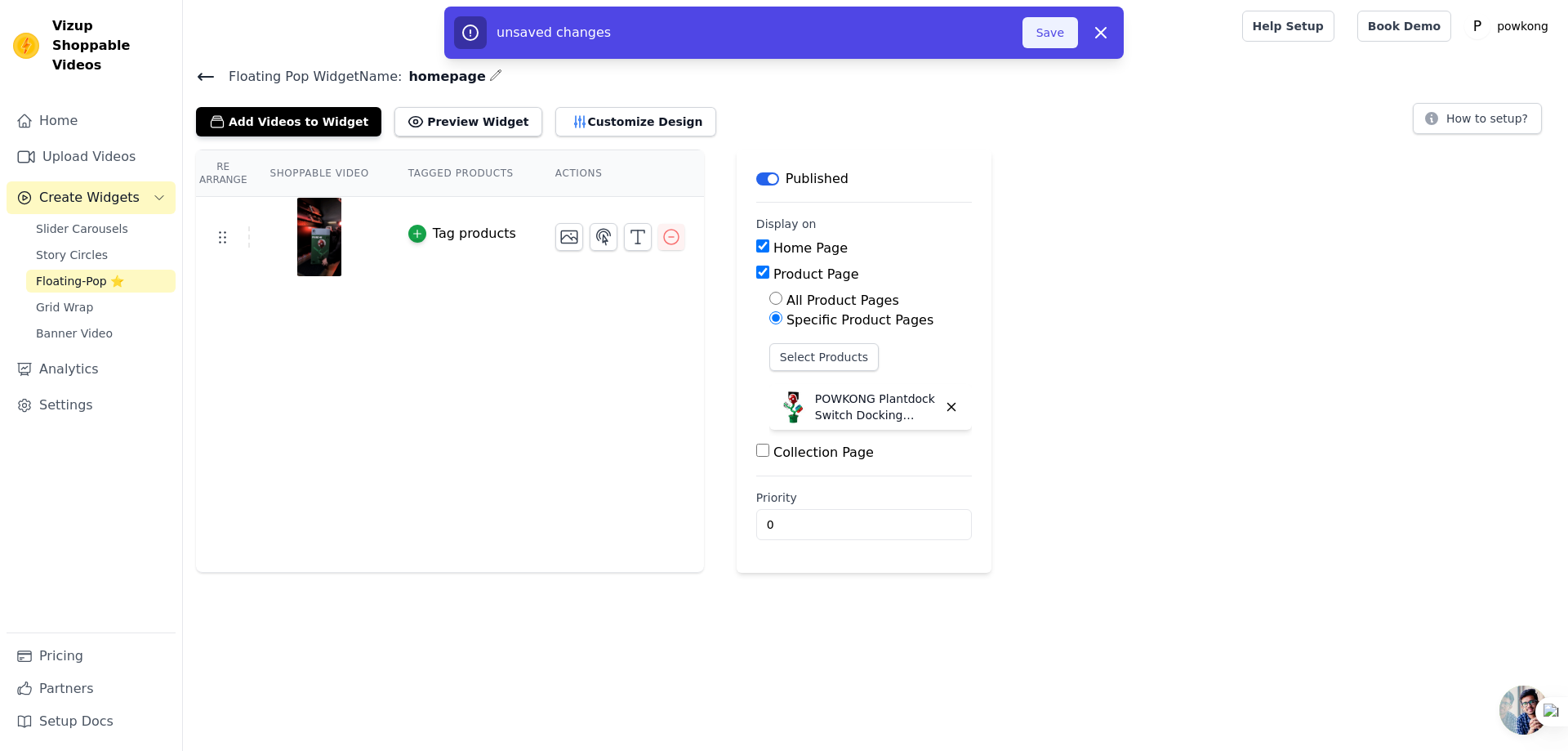
click at [1060, 37] on button "Save" at bounding box center [1050, 33] width 56 height 31
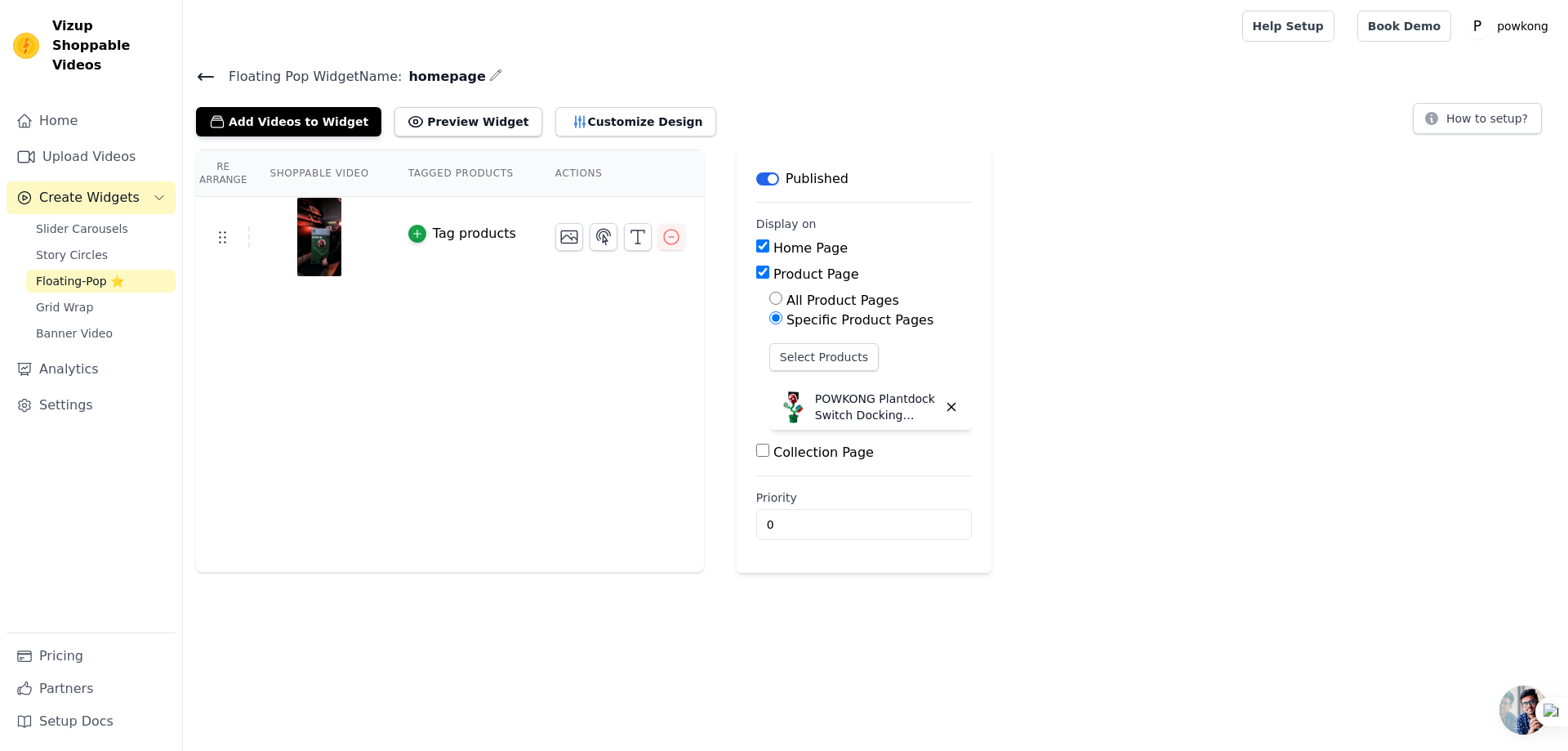
click at [1267, 330] on div "Re Arrange Shoppable Video Tagged Products Actions Tag products Save Videos In …" at bounding box center [876, 361] width 1385 height 424
